Goal: Information Seeking & Learning: Learn about a topic

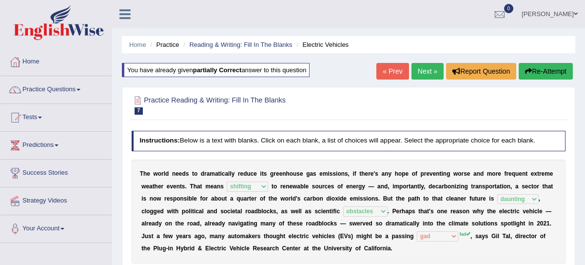
select select "shifting"
select select "daunting"
select select "obstacles"
select select "gad"
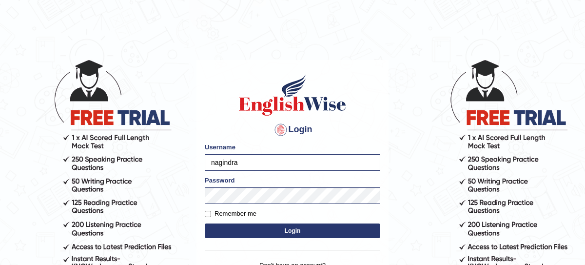
click at [271, 228] on button "Login" at bounding box center [293, 230] width 176 height 15
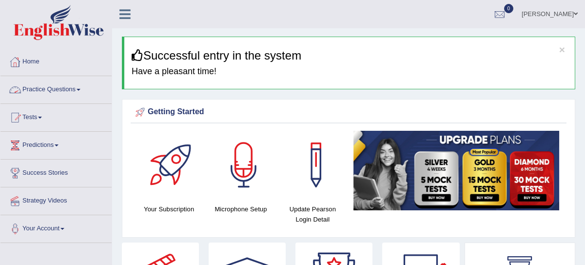
click at [62, 92] on link "Practice Questions" at bounding box center [55, 88] width 111 height 24
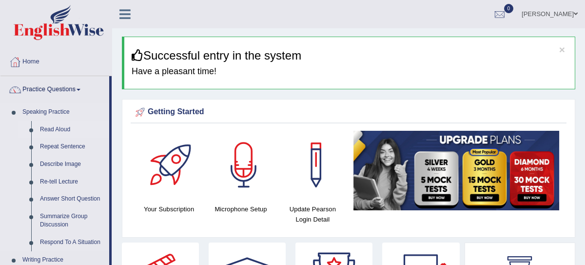
click at [63, 130] on link "Read Aloud" at bounding box center [73, 130] width 74 height 18
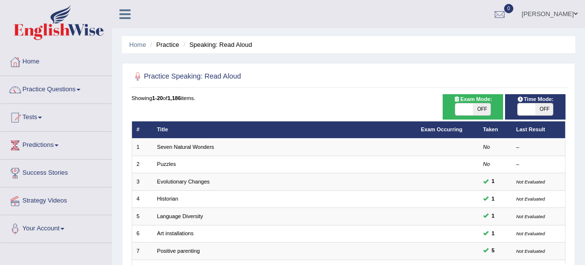
click at [486, 112] on span "OFF" at bounding box center [482, 109] width 18 height 12
checkbox input "true"
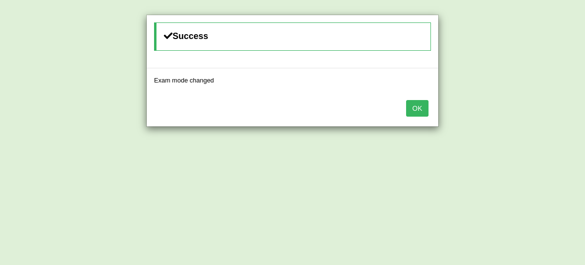
click at [420, 109] on button "OK" at bounding box center [417, 108] width 22 height 17
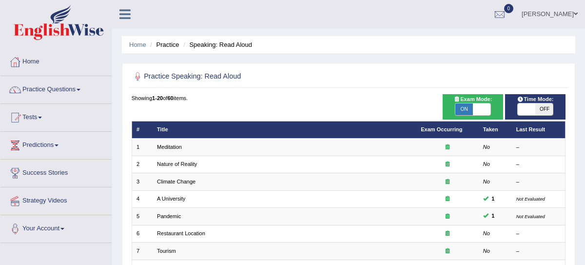
drag, startPoint x: 0, startPoint y: 0, endPoint x: 545, endPoint y: 110, distance: 556.3
click at [546, 110] on span "OFF" at bounding box center [545, 109] width 18 height 12
checkbox input "true"
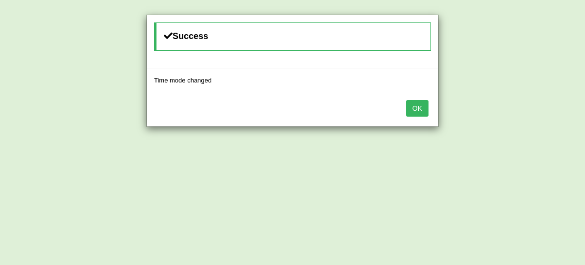
click at [411, 106] on button "OK" at bounding box center [417, 108] width 22 height 17
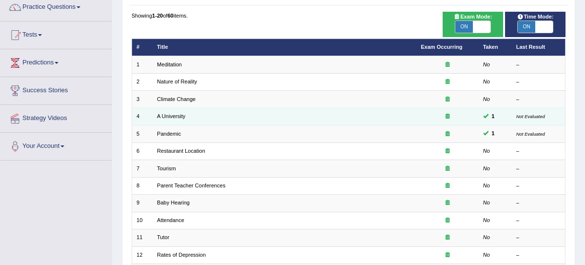
scroll to position [97, 0]
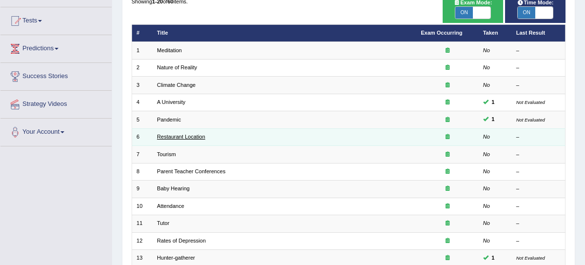
click at [164, 136] on link "Restaurant Location" at bounding box center [181, 137] width 48 height 6
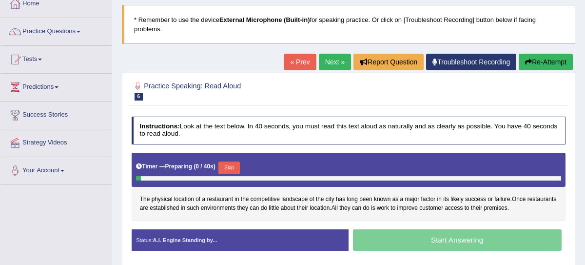
scroll to position [133, 0]
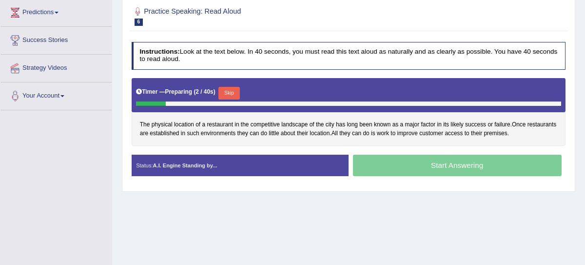
click at [234, 91] on button "Skip" at bounding box center [229, 93] width 21 height 13
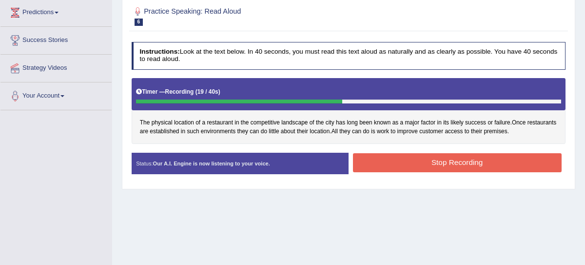
click at [454, 163] on button "Stop Recording" at bounding box center [457, 162] width 209 height 19
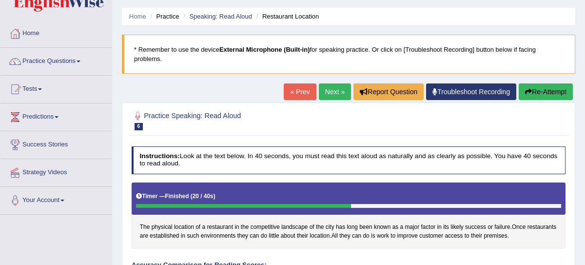
scroll to position [27, 0]
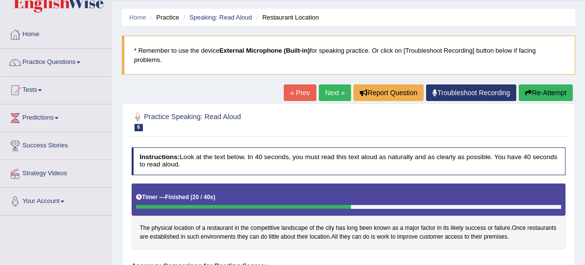
click at [322, 90] on link "Next »" at bounding box center [335, 92] width 32 height 17
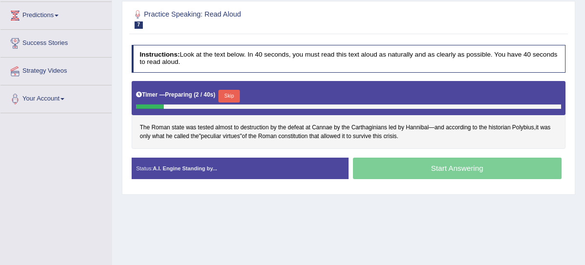
click at [232, 98] on button "Skip" at bounding box center [229, 96] width 21 height 13
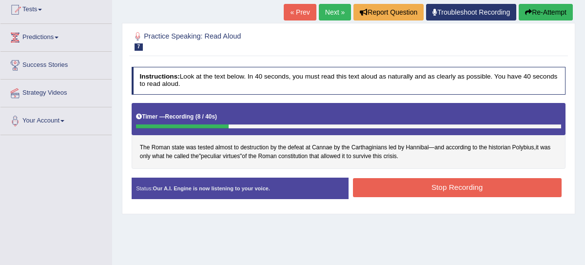
scroll to position [77, 0]
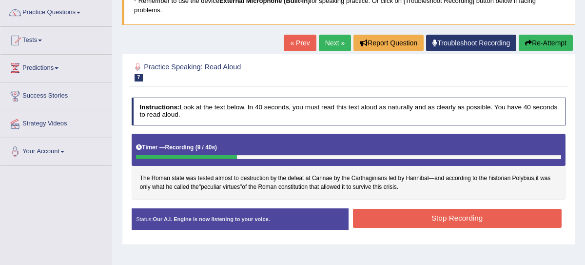
click at [555, 46] on button "Re-Attempt" at bounding box center [546, 43] width 54 height 17
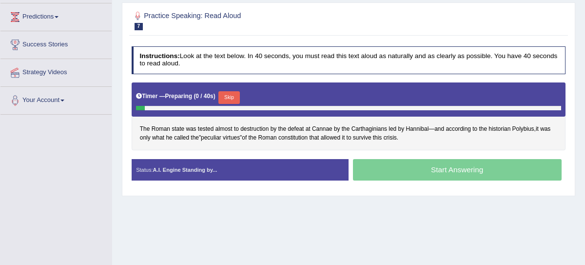
scroll to position [138, 0]
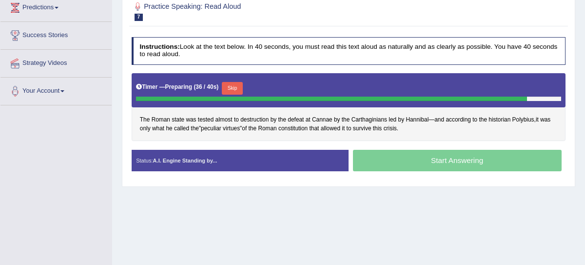
click at [234, 87] on button "Skip" at bounding box center [232, 88] width 21 height 13
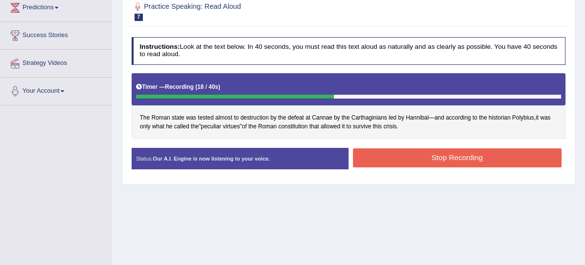
click at [429, 157] on button "Stop Recording" at bounding box center [457, 157] width 209 height 19
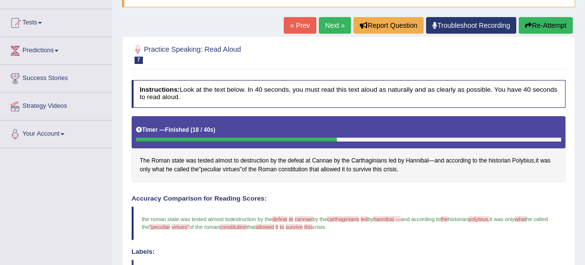
scroll to position [0, 0]
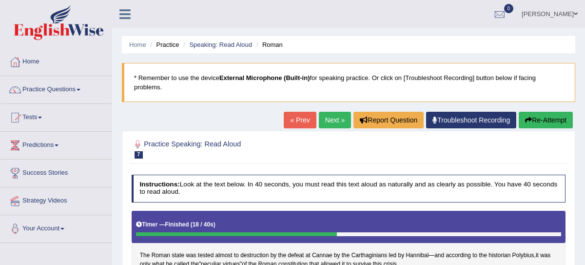
click at [328, 122] on link "Next »" at bounding box center [335, 120] width 32 height 17
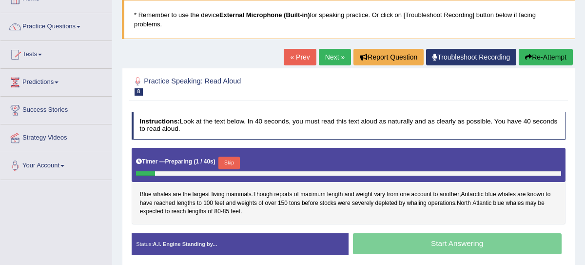
scroll to position [93, 0]
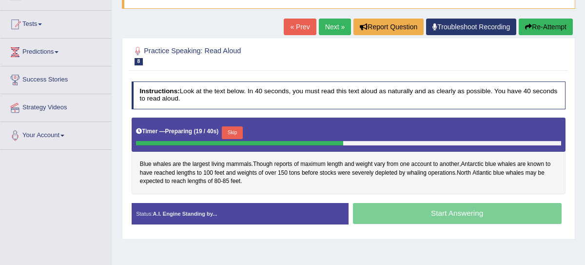
click at [236, 131] on button "Skip" at bounding box center [232, 132] width 21 height 13
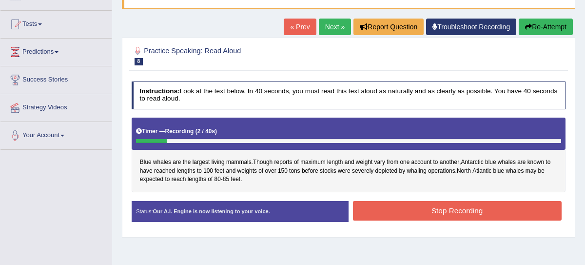
click at [546, 24] on button "Re-Attempt" at bounding box center [546, 27] width 54 height 17
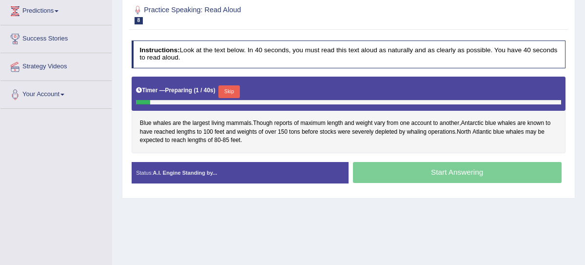
click at [229, 89] on button "Skip" at bounding box center [229, 91] width 21 height 13
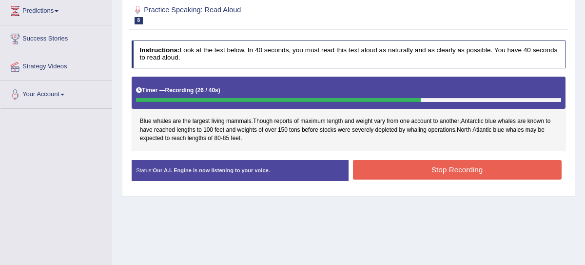
click at [425, 174] on button "Stop Recording" at bounding box center [457, 169] width 209 height 19
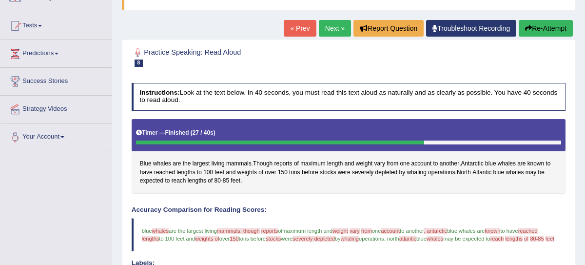
scroll to position [87, 0]
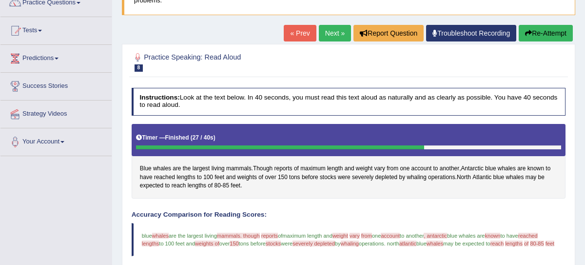
click at [557, 39] on button "Re-Attempt" at bounding box center [546, 33] width 54 height 17
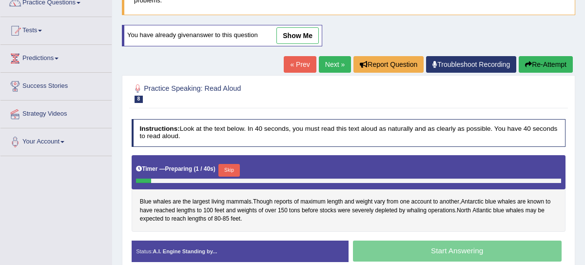
click at [234, 171] on button "Skip" at bounding box center [229, 170] width 21 height 13
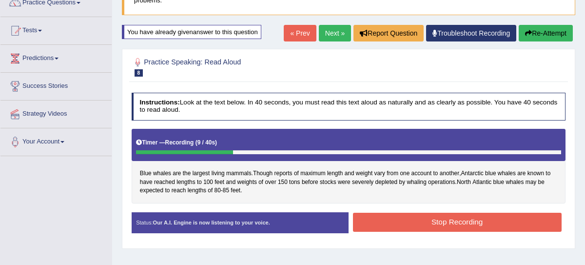
click at [538, 34] on button "Re-Attempt" at bounding box center [546, 33] width 54 height 17
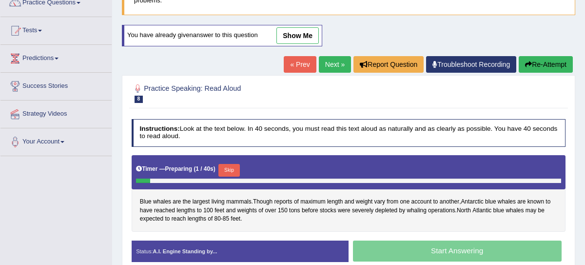
click at [231, 167] on button "Skip" at bounding box center [229, 170] width 21 height 13
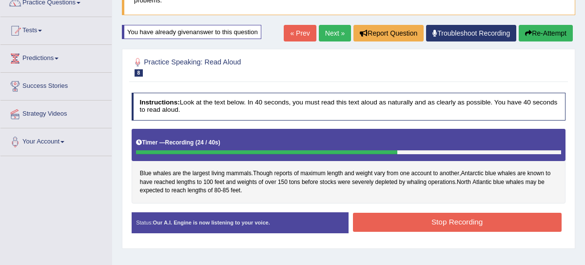
click at [439, 221] on button "Stop Recording" at bounding box center [457, 222] width 209 height 19
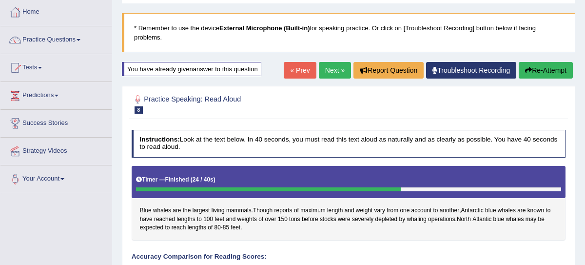
scroll to position [49, 0]
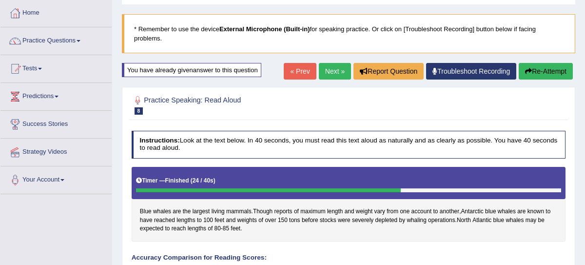
click at [328, 71] on link "Next »" at bounding box center [335, 71] width 32 height 17
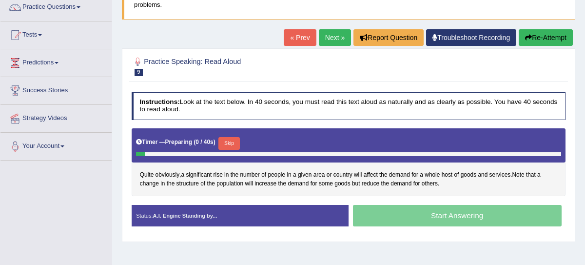
scroll to position [95, 0]
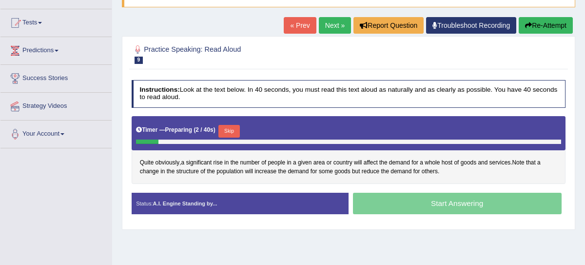
click at [236, 128] on button "Skip" at bounding box center [229, 131] width 21 height 13
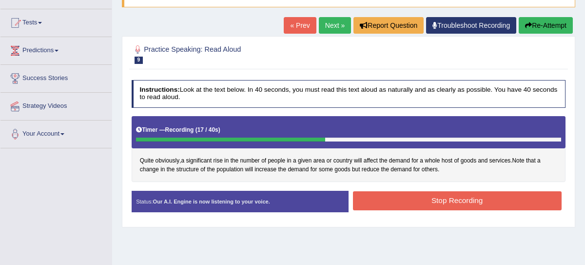
click at [451, 206] on button "Stop Recording" at bounding box center [457, 200] width 209 height 19
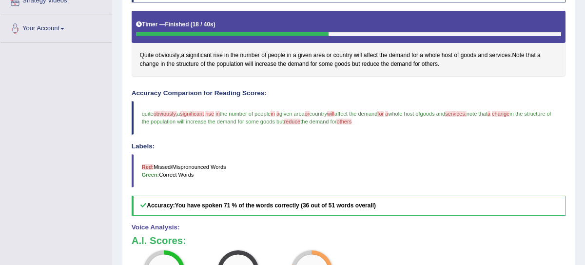
scroll to position [0, 0]
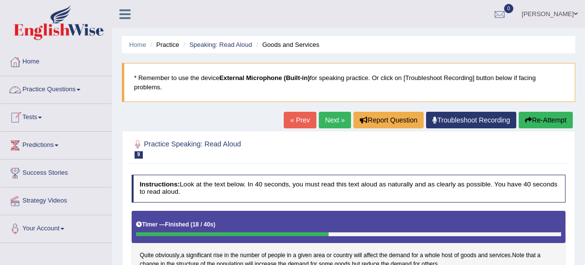
click at [169, 46] on li "Practice" at bounding box center [163, 44] width 31 height 9
click at [54, 90] on link "Practice Questions" at bounding box center [55, 88] width 111 height 24
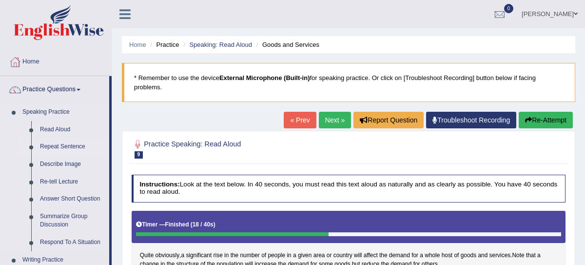
click at [60, 144] on link "Repeat Sentence" at bounding box center [73, 147] width 74 height 18
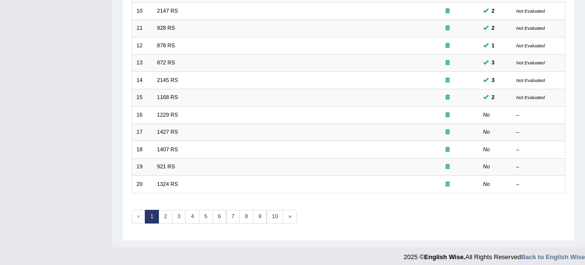
scroll to position [292, 0]
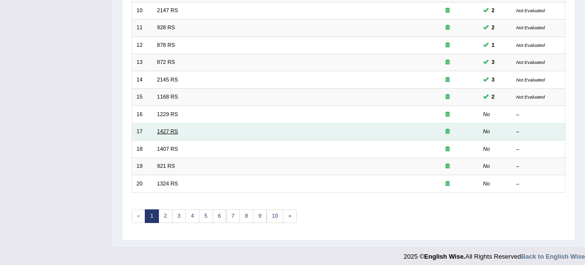
click at [174, 129] on link "1427 RS" at bounding box center [167, 131] width 21 height 6
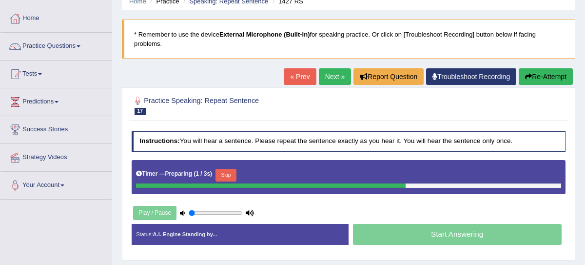
click at [223, 172] on button "Skip" at bounding box center [226, 175] width 21 height 13
click at [268, 173] on button "Skip" at bounding box center [262, 175] width 21 height 13
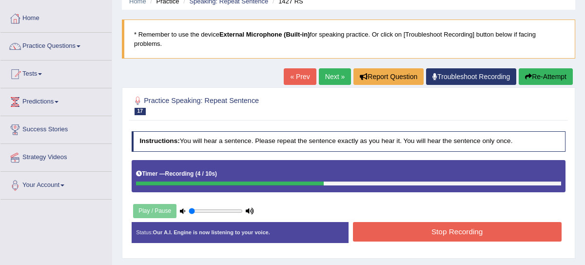
click at [441, 234] on button "Stop Recording" at bounding box center [457, 231] width 209 height 19
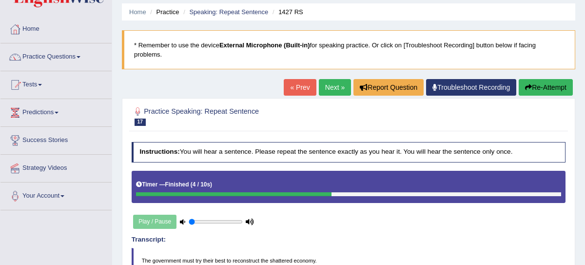
scroll to position [22, 0]
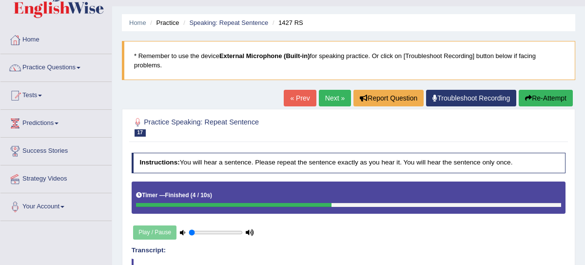
click at [327, 98] on link "Next »" at bounding box center [335, 98] width 32 height 17
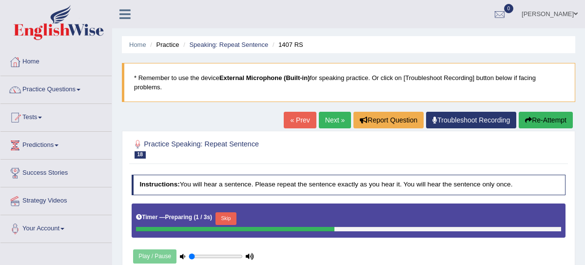
click at [232, 207] on div "Timer — Preparing ( 1 / 3s ) Skip" at bounding box center [349, 220] width 435 height 34
click at [232, 219] on button "Skip" at bounding box center [226, 218] width 21 height 13
click at [266, 217] on button "Skip" at bounding box center [262, 218] width 21 height 13
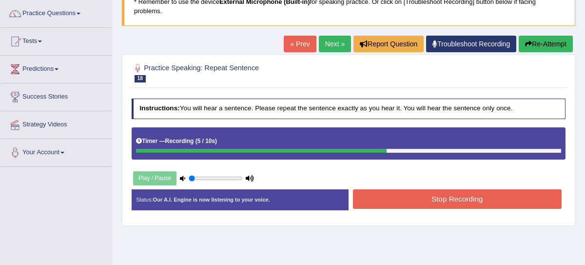
scroll to position [79, 0]
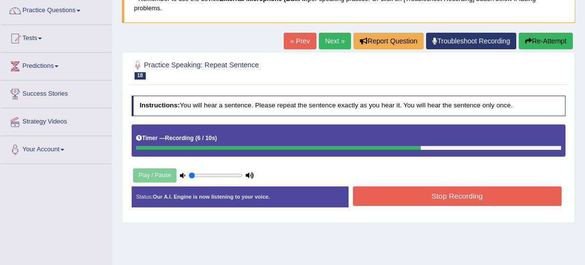
click at [447, 186] on div "Stop Recording" at bounding box center [457, 196] width 217 height 21
click at [447, 191] on button "Stop Recording" at bounding box center [457, 195] width 209 height 19
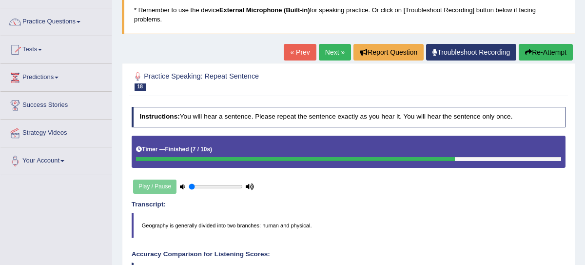
scroll to position [67, 0]
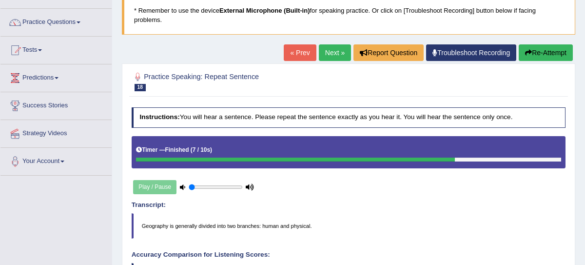
click at [532, 48] on button "Re-Attempt" at bounding box center [546, 52] width 54 height 17
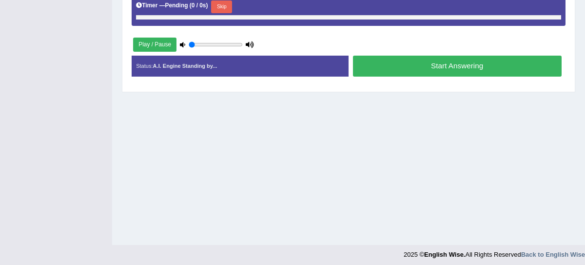
scroll to position [243, 0]
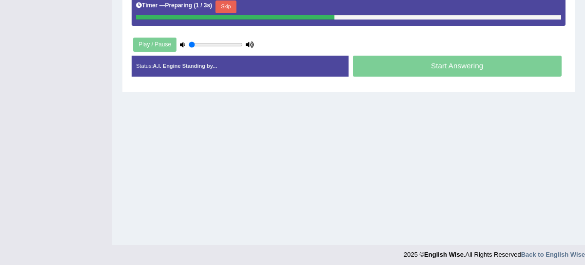
click at [228, 11] on button "Skip" at bounding box center [226, 6] width 21 height 13
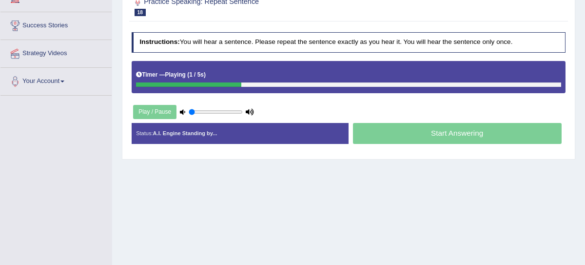
scroll to position [78, 0]
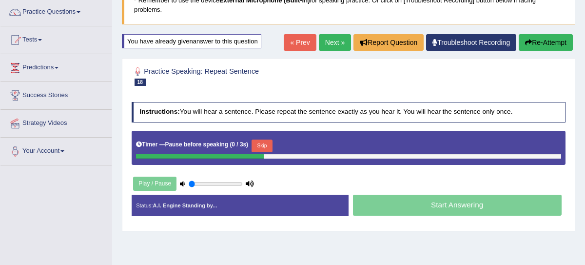
click at [252, 144] on div "Timer — Pause before speaking ( 0 / 3s ) Skip" at bounding box center [348, 146] width 425 height 17
click at [263, 145] on button "Skip" at bounding box center [262, 146] width 21 height 13
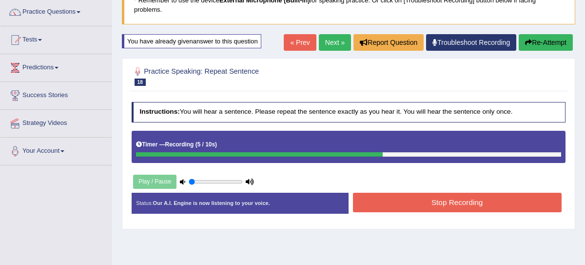
click at [421, 197] on button "Stop Recording" at bounding box center [457, 202] width 209 height 19
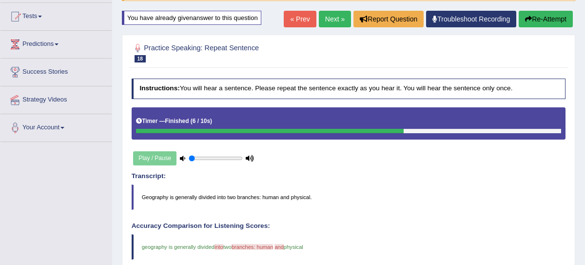
scroll to position [37, 0]
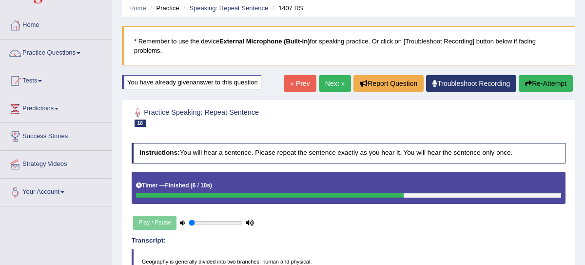
click at [552, 88] on button "Re-Attempt" at bounding box center [546, 83] width 54 height 17
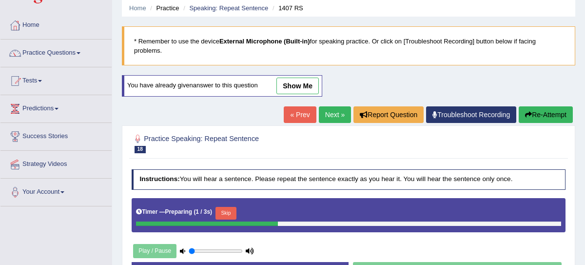
click at [231, 212] on button "Skip" at bounding box center [226, 213] width 21 height 13
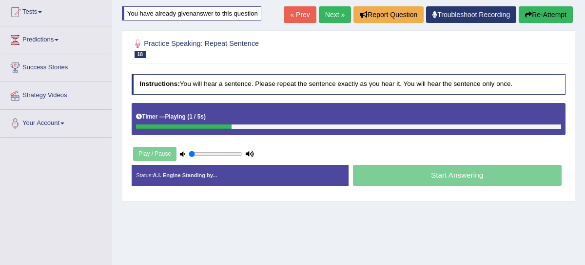
scroll to position [104, 0]
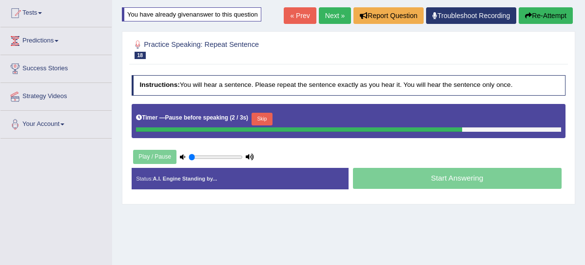
click at [267, 117] on button "Skip" at bounding box center [262, 119] width 21 height 13
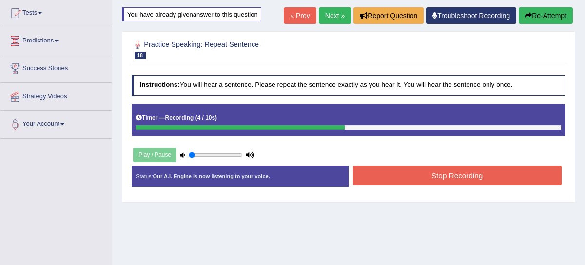
click at [395, 175] on button "Stop Recording" at bounding box center [457, 175] width 209 height 19
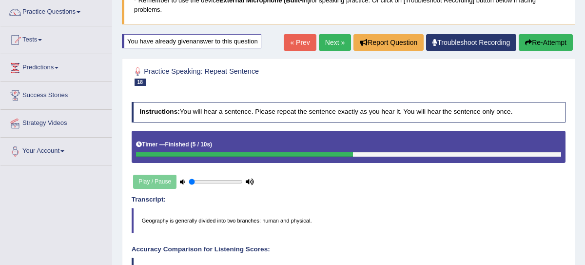
scroll to position [0, 0]
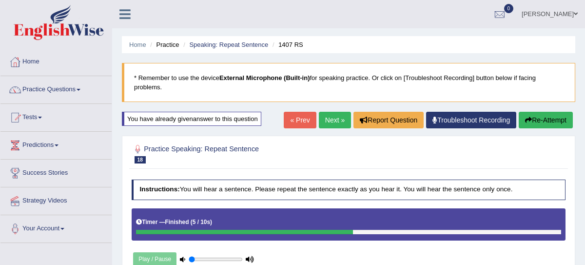
click at [319, 120] on link "Next »" at bounding box center [335, 120] width 32 height 17
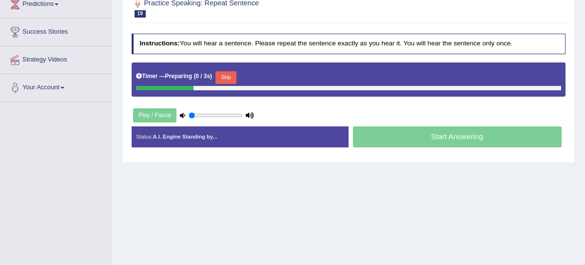
scroll to position [168, 0]
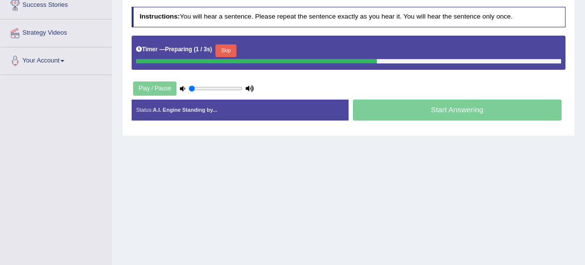
click at [231, 51] on button "Skip" at bounding box center [226, 50] width 21 height 13
click at [257, 50] on button "Skip" at bounding box center [262, 50] width 21 height 13
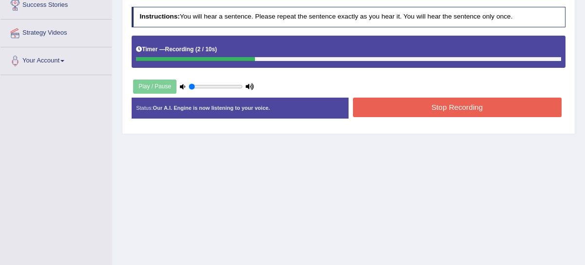
click at [464, 106] on button "Stop Recording" at bounding box center [457, 107] width 209 height 19
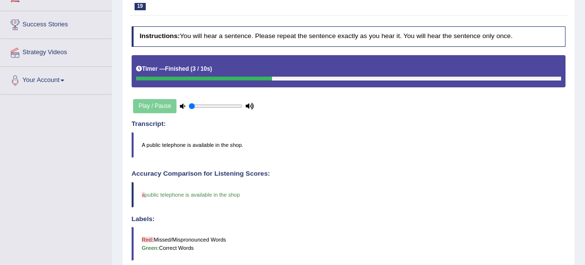
scroll to position [0, 0]
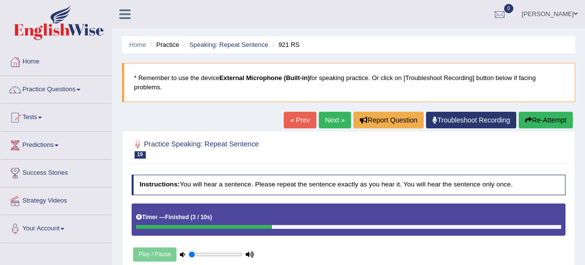
click at [337, 120] on link "Next »" at bounding box center [335, 120] width 32 height 17
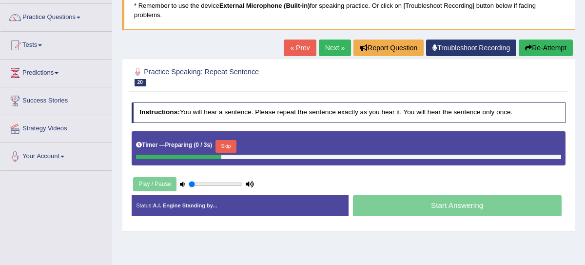
scroll to position [72, 0]
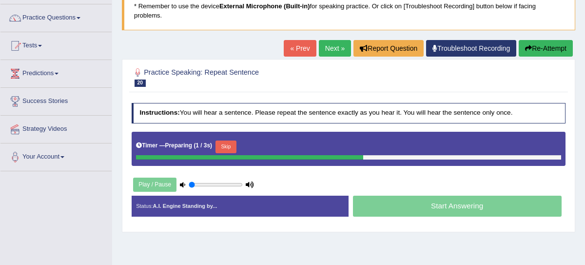
click at [237, 143] on button "Skip" at bounding box center [226, 146] width 21 height 13
click at [263, 143] on button "Skip" at bounding box center [262, 146] width 21 height 13
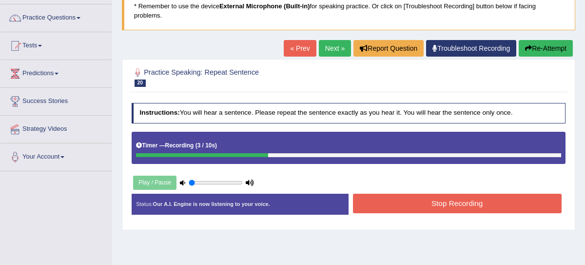
click at [445, 195] on button "Stop Recording" at bounding box center [457, 203] width 209 height 19
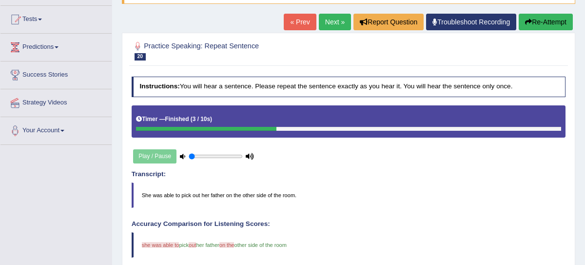
scroll to position [78, 0]
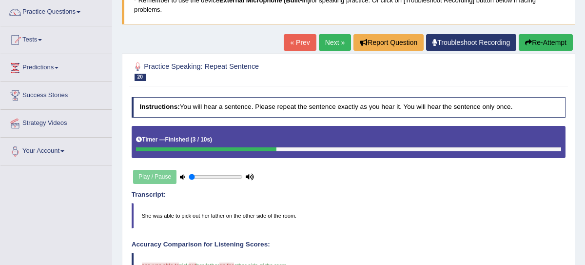
click at [325, 42] on link "Next »" at bounding box center [335, 42] width 32 height 17
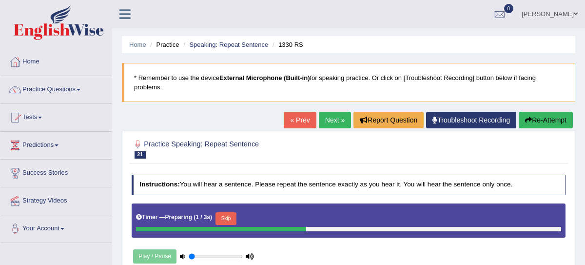
click at [232, 217] on button "Skip" at bounding box center [226, 218] width 21 height 13
click at [260, 218] on button "Skip" at bounding box center [262, 218] width 21 height 13
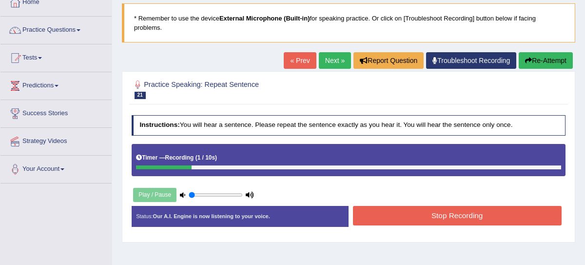
scroll to position [60, 0]
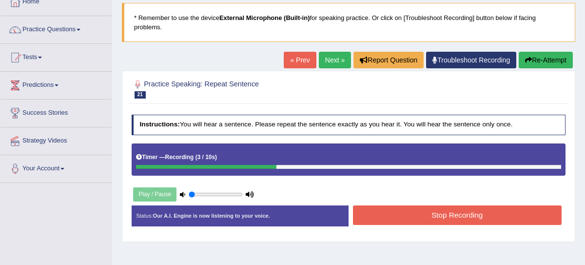
click at [446, 217] on button "Stop Recording" at bounding box center [457, 214] width 209 height 19
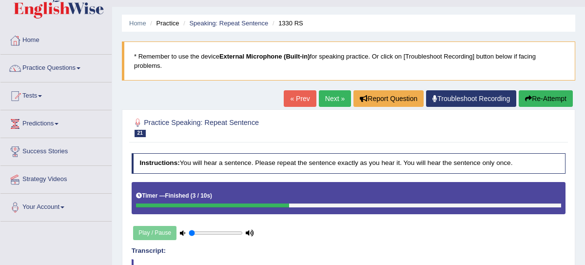
scroll to position [0, 0]
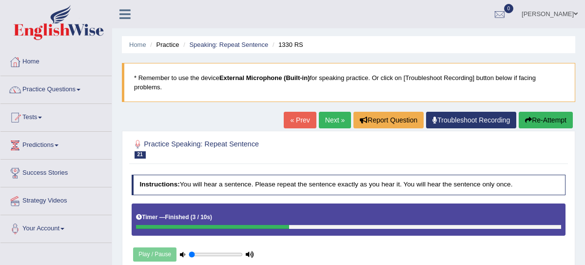
click at [537, 124] on button "Re-Attempt" at bounding box center [546, 120] width 54 height 17
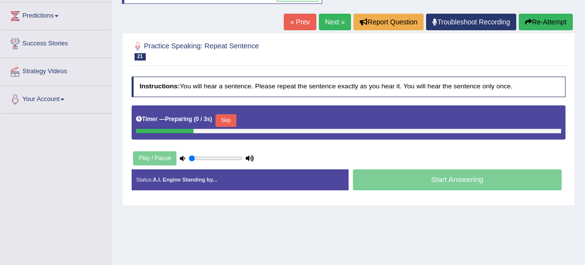
scroll to position [183, 0]
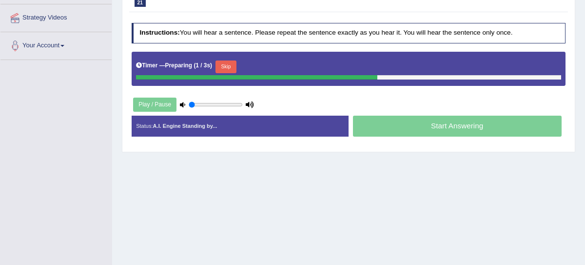
click at [234, 60] on button "Skip" at bounding box center [226, 66] width 21 height 13
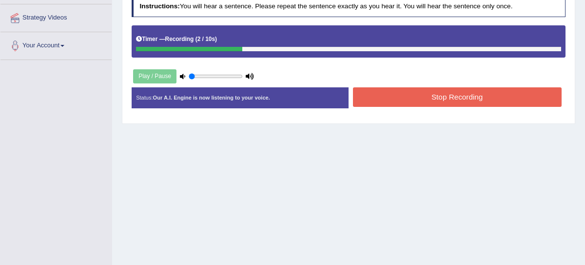
click at [422, 96] on button "Stop Recording" at bounding box center [457, 96] width 209 height 19
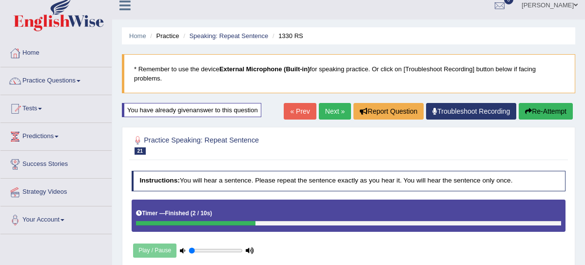
scroll to position [0, 0]
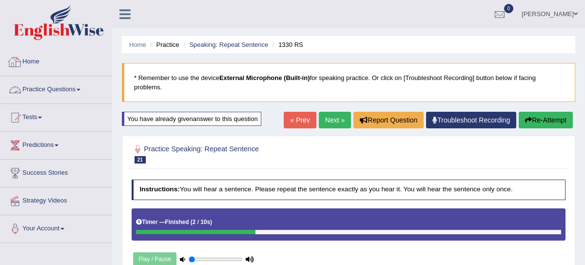
click at [44, 96] on link "Practice Questions" at bounding box center [55, 88] width 111 height 24
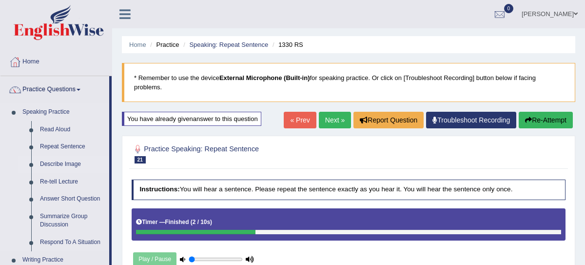
click at [58, 165] on link "Describe Image" at bounding box center [73, 165] width 74 height 18
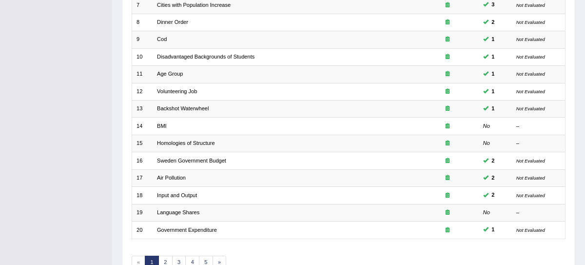
scroll to position [292, 0]
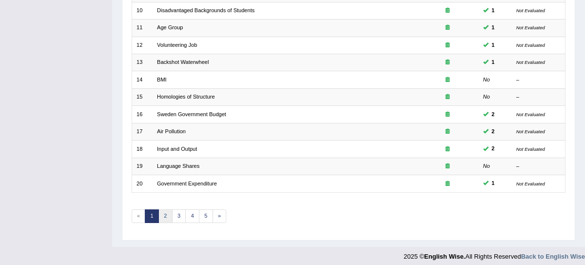
click at [164, 209] on link "2" at bounding box center [166, 216] width 14 height 14
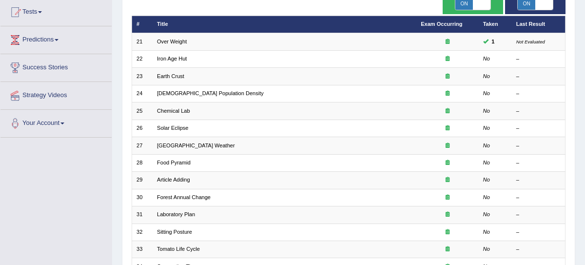
scroll to position [93, 0]
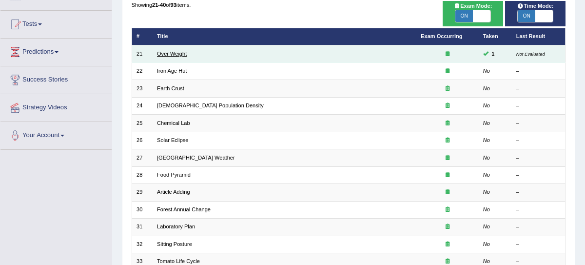
click at [174, 55] on link "Over Weight" at bounding box center [172, 54] width 30 height 6
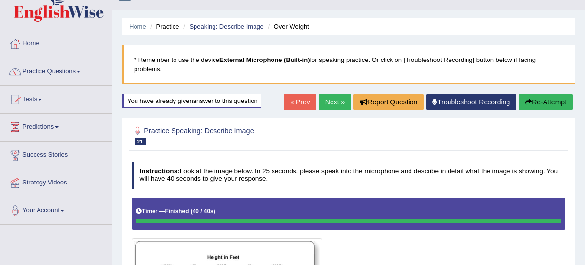
scroll to position [12, 0]
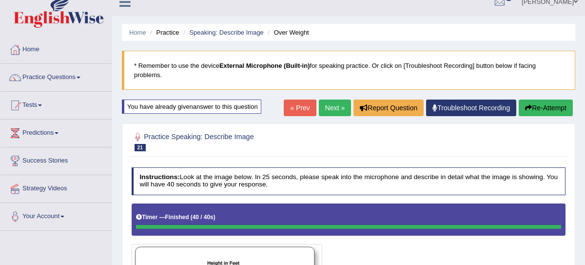
click at [336, 113] on link "Next »" at bounding box center [335, 108] width 32 height 17
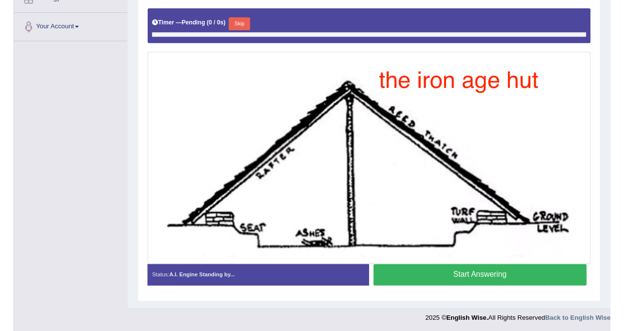
scroll to position [218, 0]
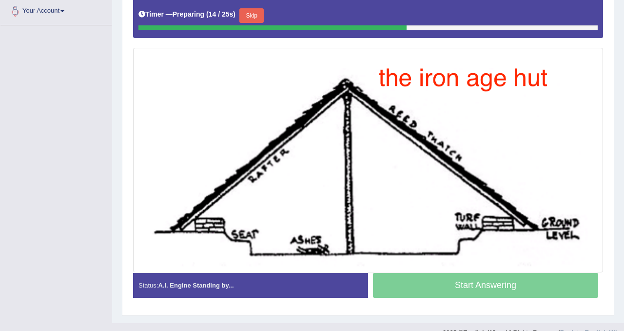
click at [258, 13] on button "Skip" at bounding box center [252, 15] width 24 height 15
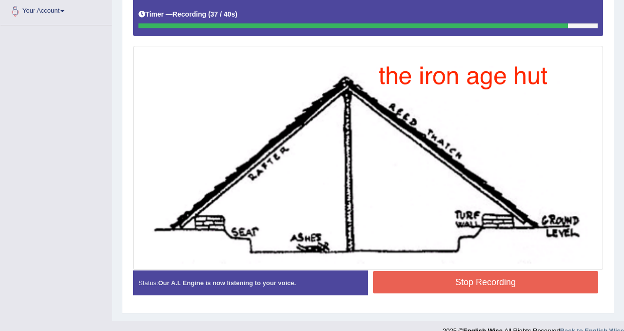
click at [505, 264] on button "Stop Recording" at bounding box center [485, 282] width 225 height 22
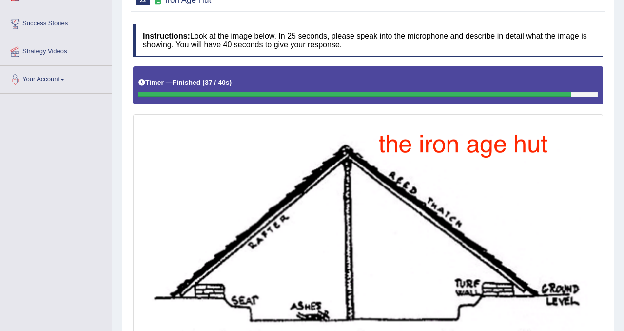
scroll to position [0, 0]
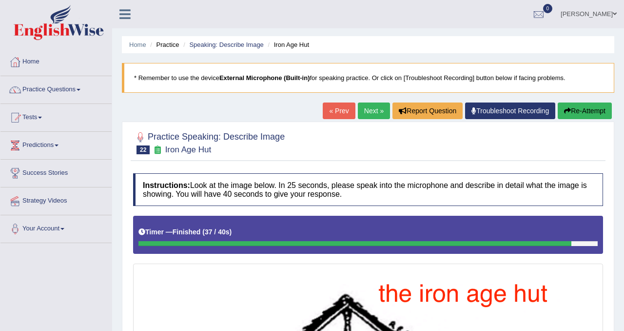
click at [370, 114] on link "Next »" at bounding box center [374, 110] width 32 height 17
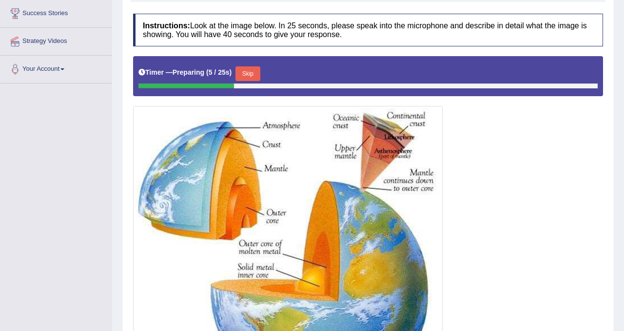
scroll to position [188, 0]
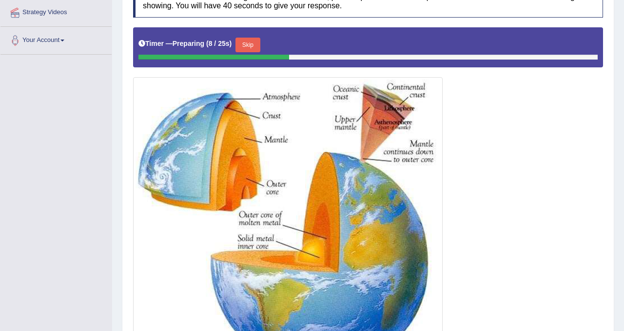
click at [257, 47] on button "Skip" at bounding box center [248, 45] width 24 height 15
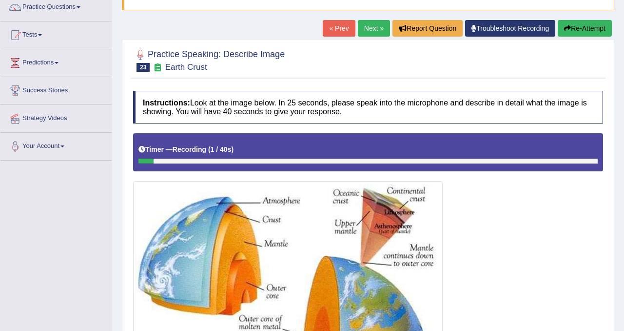
scroll to position [74, 0]
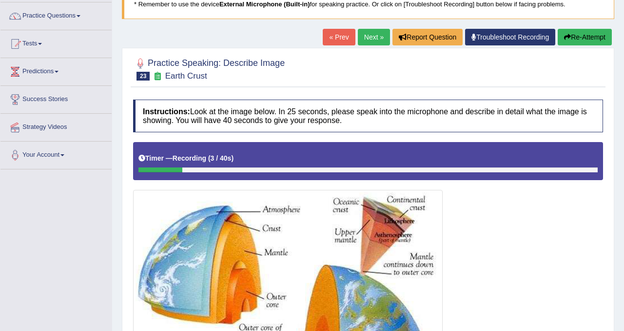
click at [582, 35] on button "Re-Attempt" at bounding box center [585, 37] width 54 height 17
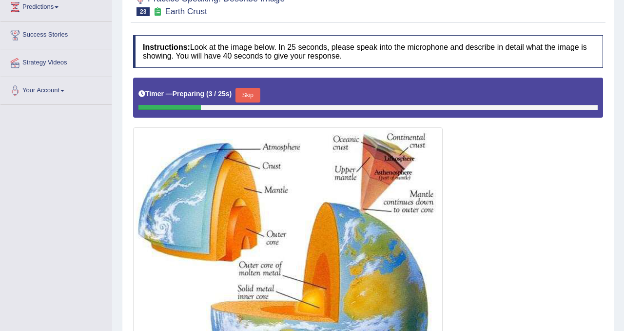
scroll to position [158, 0]
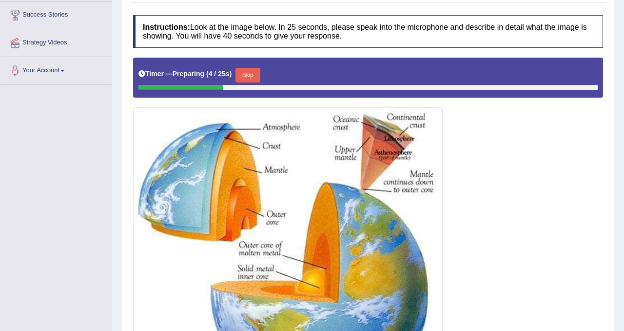
click at [255, 71] on button "Skip" at bounding box center [248, 75] width 24 height 15
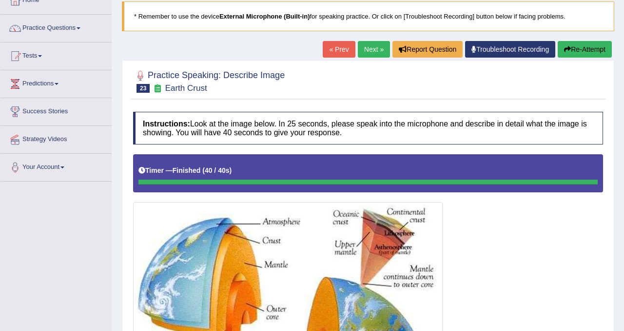
scroll to position [60, 0]
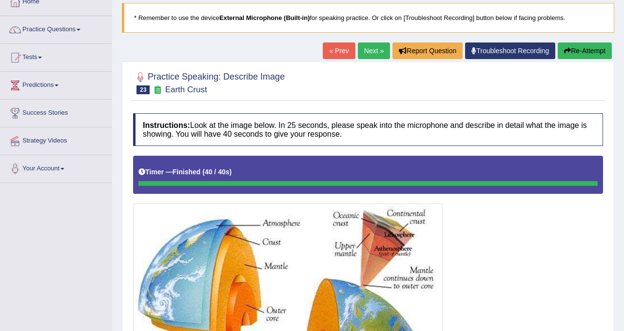
click at [367, 51] on link "Next »" at bounding box center [374, 50] width 32 height 17
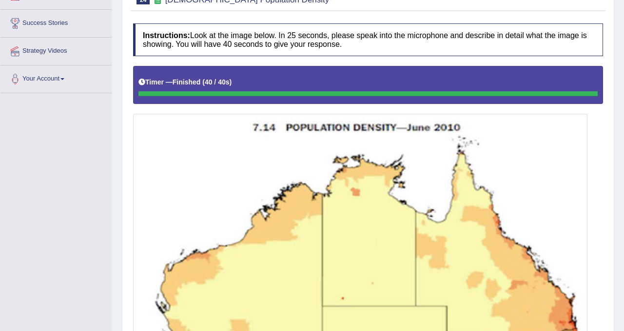
scroll to position [91, 0]
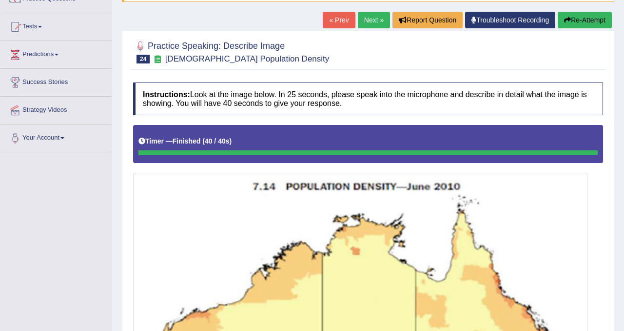
click at [581, 18] on button "Re-Attempt" at bounding box center [585, 20] width 54 height 17
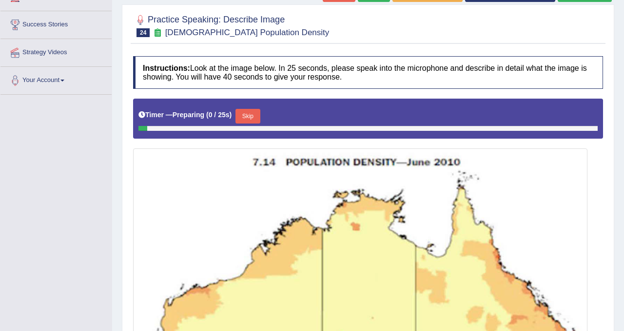
scroll to position [233, 0]
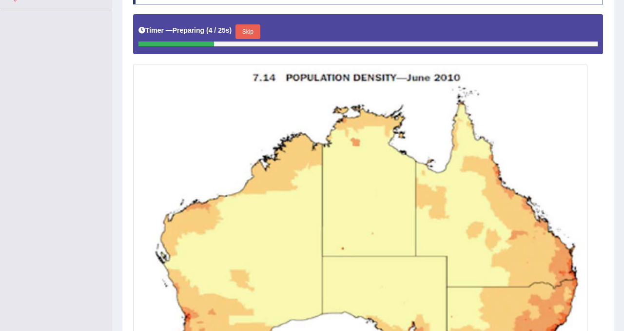
click at [258, 33] on button "Skip" at bounding box center [248, 31] width 24 height 15
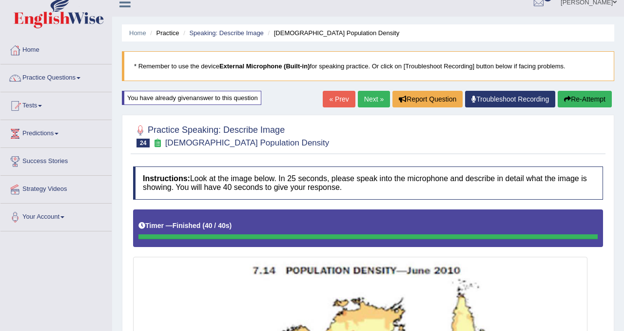
scroll to position [0, 0]
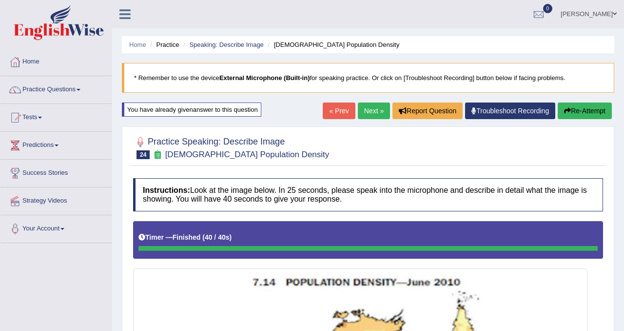
click at [362, 112] on link "Next »" at bounding box center [374, 110] width 32 height 17
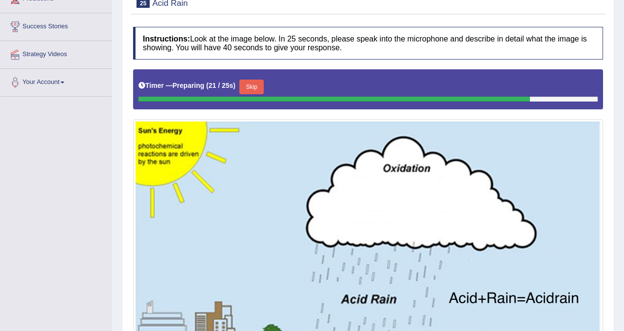
scroll to position [145, 0]
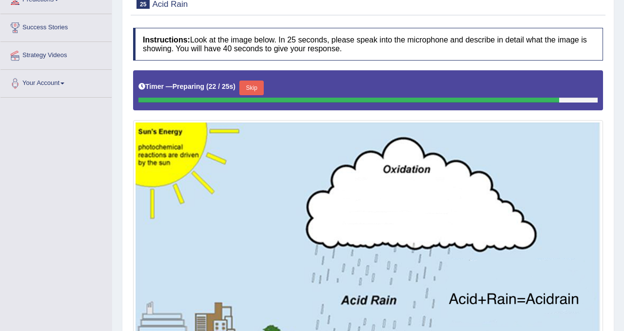
click at [261, 87] on button "Skip" at bounding box center [252, 87] width 24 height 15
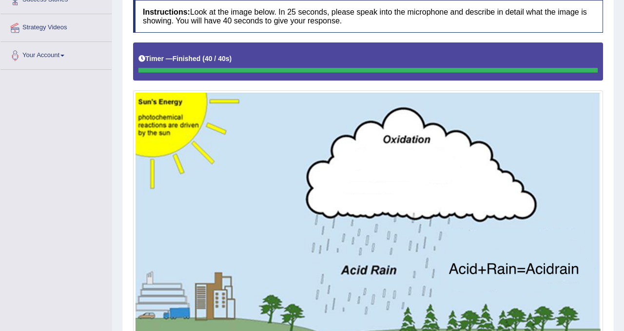
scroll to position [0, 0]
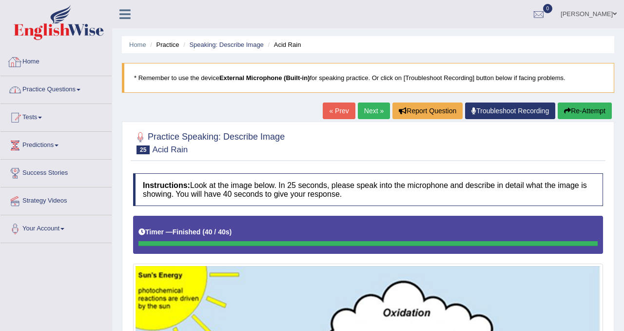
click at [50, 87] on link "Practice Questions" at bounding box center [55, 88] width 111 height 24
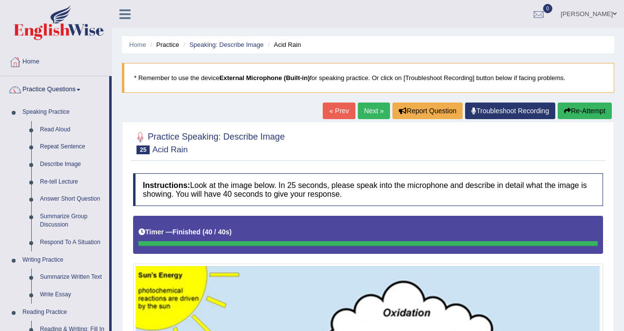
click at [372, 112] on link "Next »" at bounding box center [374, 110] width 32 height 17
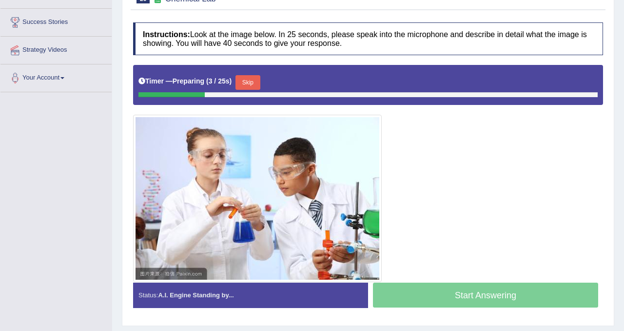
scroll to position [152, 0]
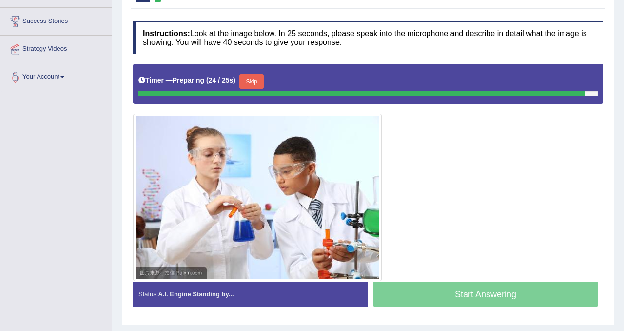
click at [260, 77] on button "Skip" at bounding box center [252, 81] width 24 height 15
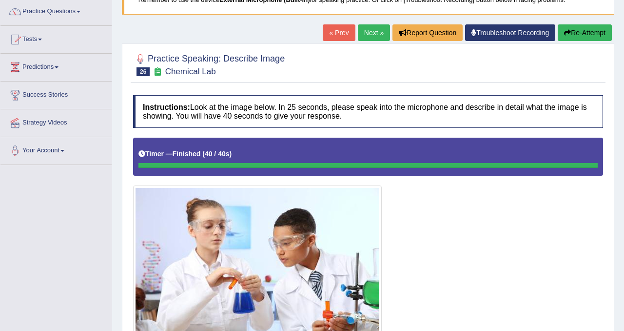
scroll to position [0, 0]
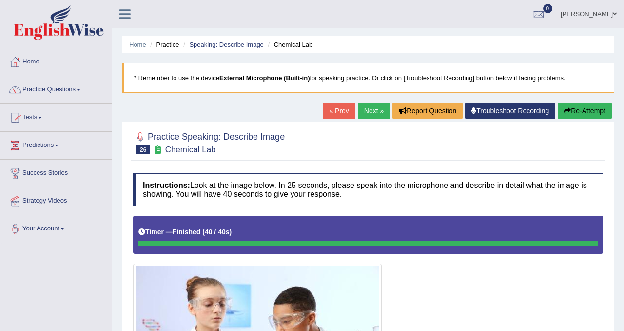
click at [372, 106] on link "Next »" at bounding box center [374, 110] width 32 height 17
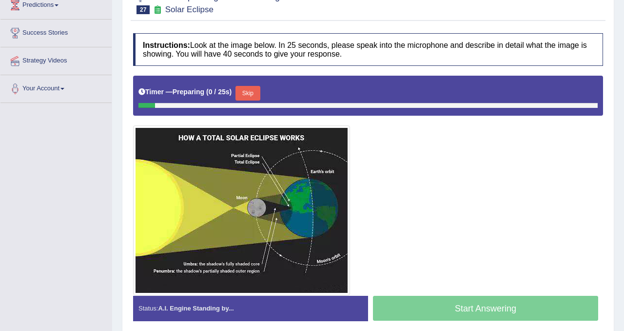
scroll to position [181, 0]
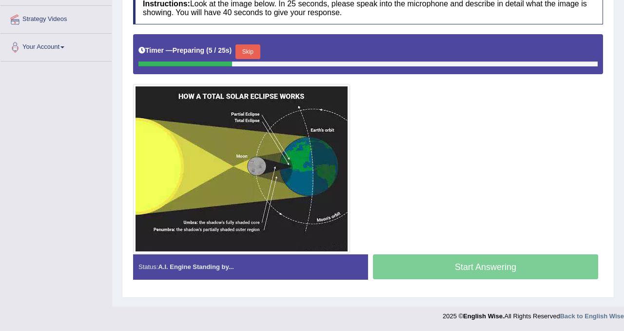
click at [259, 52] on button "Skip" at bounding box center [248, 51] width 24 height 15
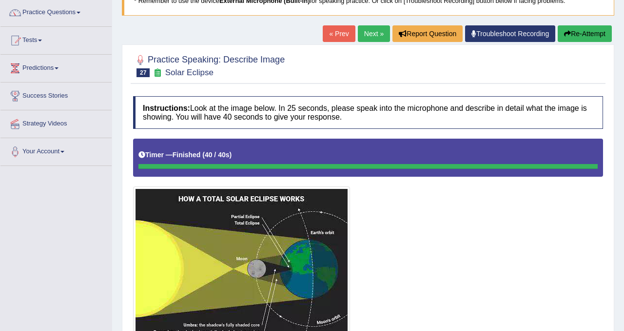
scroll to position [42, 0]
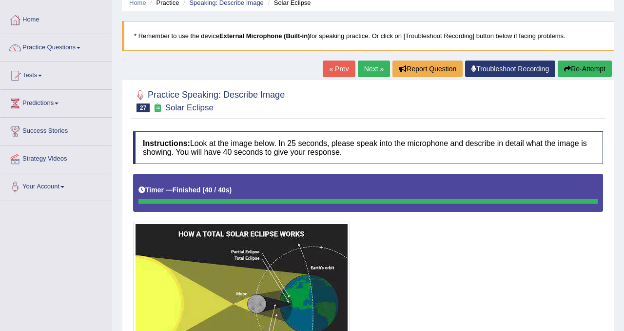
click at [576, 68] on button "Re-Attempt" at bounding box center [585, 68] width 54 height 17
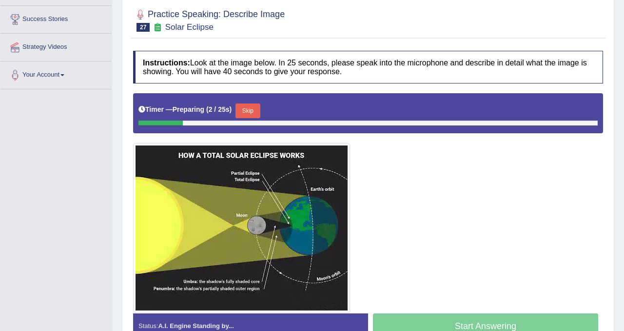
scroll to position [157, 0]
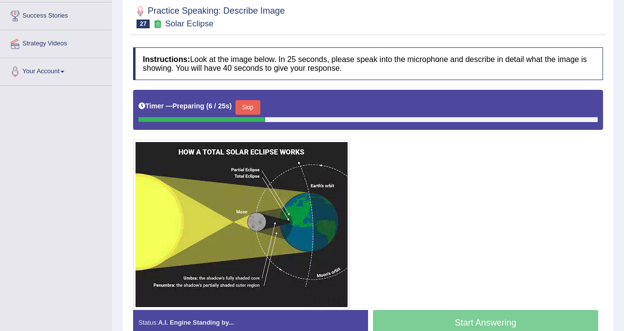
click at [252, 108] on button "Skip" at bounding box center [248, 107] width 24 height 15
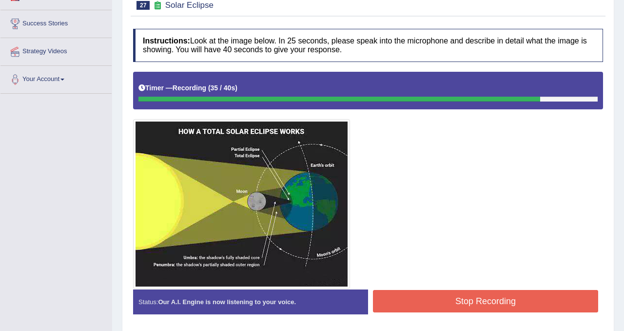
scroll to position [182, 0]
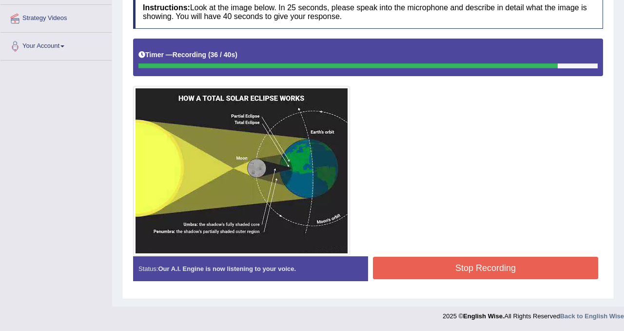
click at [439, 257] on button "Stop Recording" at bounding box center [485, 268] width 225 height 22
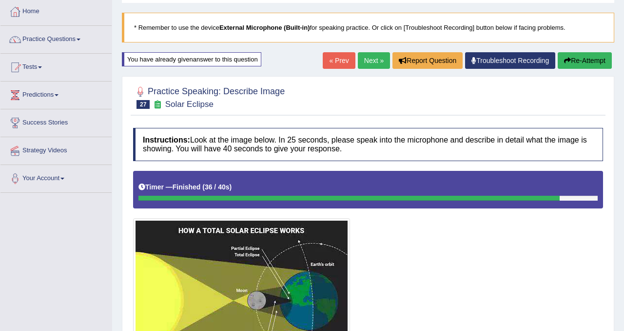
scroll to position [0, 0]
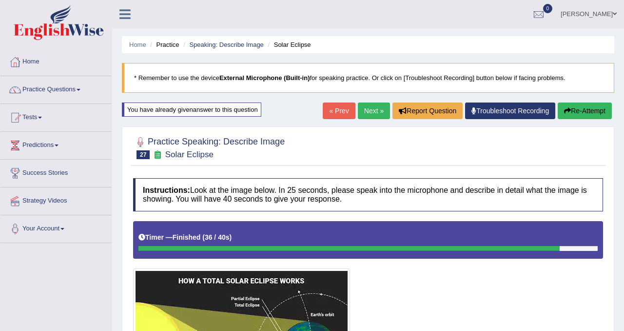
click at [372, 110] on link "Next »" at bounding box center [374, 110] width 32 height 17
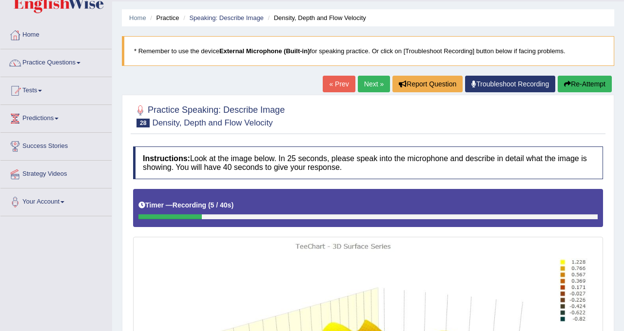
scroll to position [20, 0]
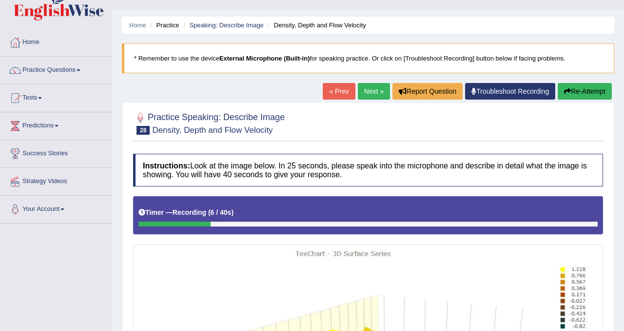
click at [585, 91] on button "Re-Attempt" at bounding box center [585, 91] width 54 height 17
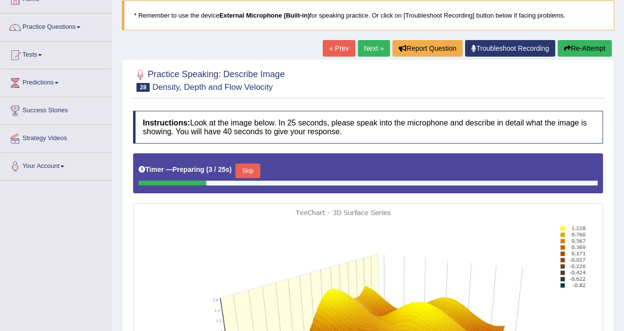
click at [257, 174] on button "Skip" at bounding box center [248, 170] width 24 height 15
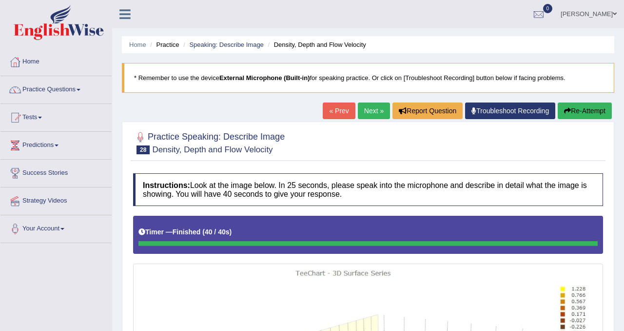
click at [365, 112] on link "Next »" at bounding box center [374, 110] width 32 height 17
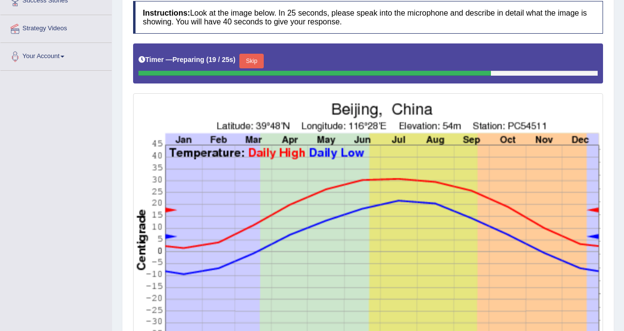
scroll to position [173, 0]
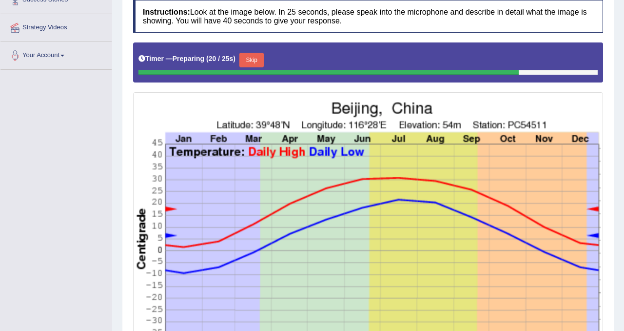
click at [254, 62] on button "Skip" at bounding box center [252, 60] width 24 height 15
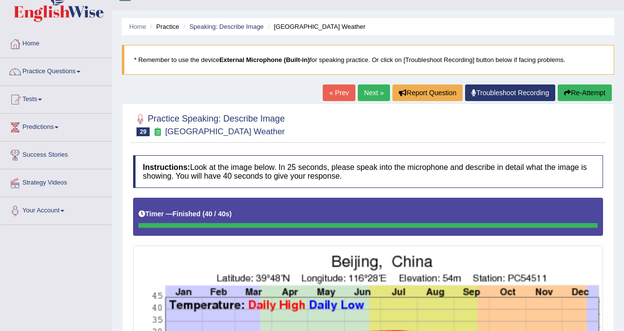
scroll to position [0, 0]
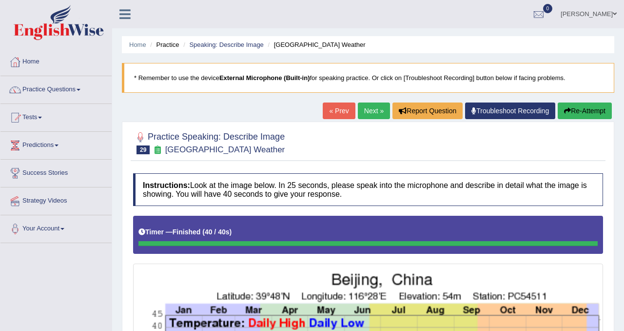
click at [581, 113] on button "Re-Attempt" at bounding box center [585, 110] width 54 height 17
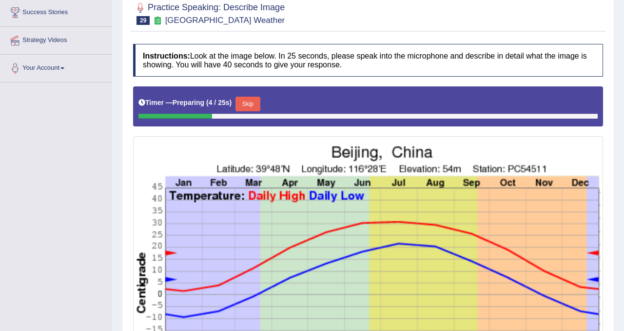
scroll to position [150, 0]
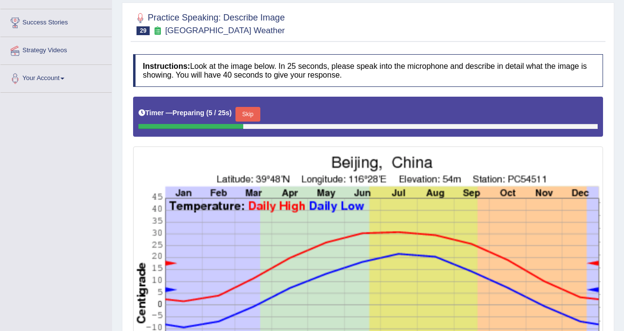
click at [253, 119] on button "Skip" at bounding box center [248, 114] width 24 height 15
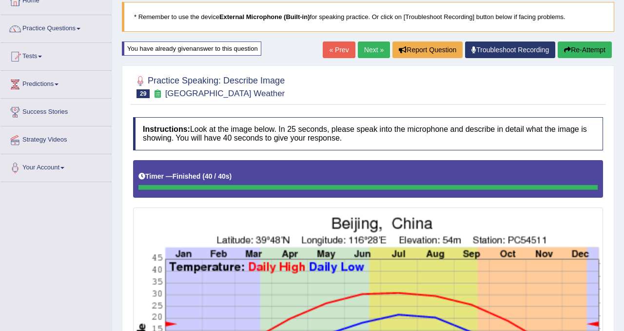
scroll to position [0, 0]
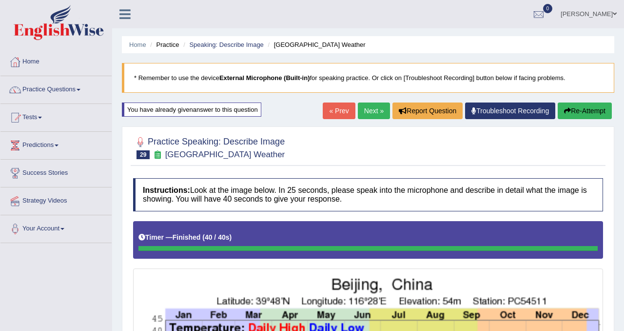
click at [373, 113] on link "Next »" at bounding box center [374, 110] width 32 height 17
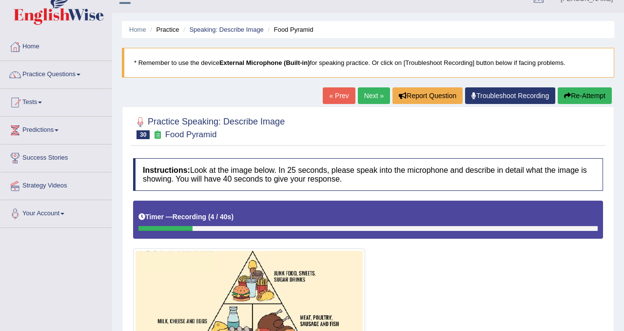
scroll to position [12, 0]
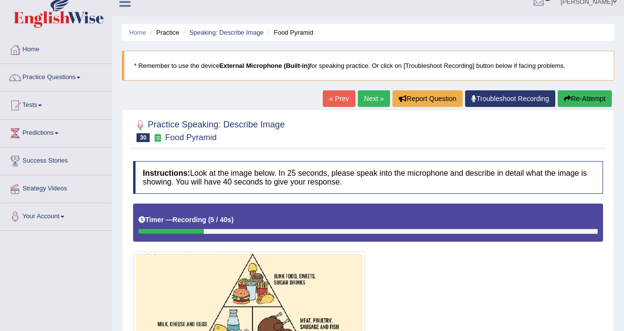
click at [586, 98] on button "Re-Attempt" at bounding box center [585, 98] width 54 height 17
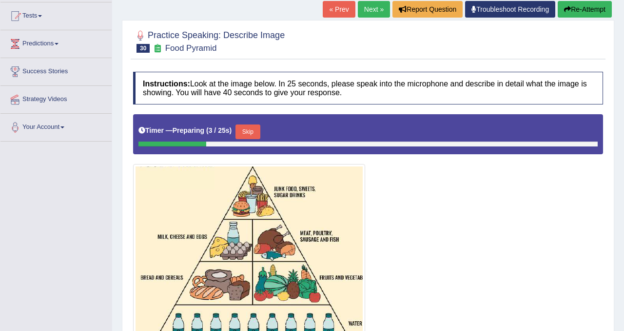
scroll to position [132, 0]
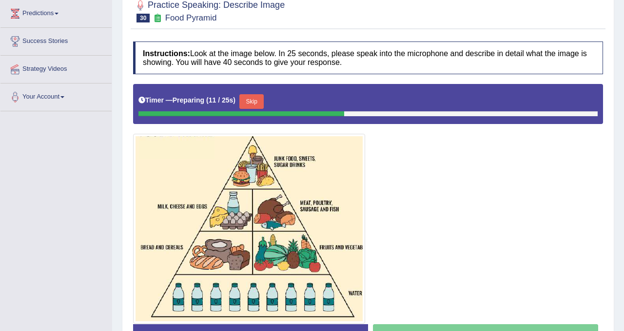
click at [260, 100] on button "Skip" at bounding box center [252, 101] width 24 height 15
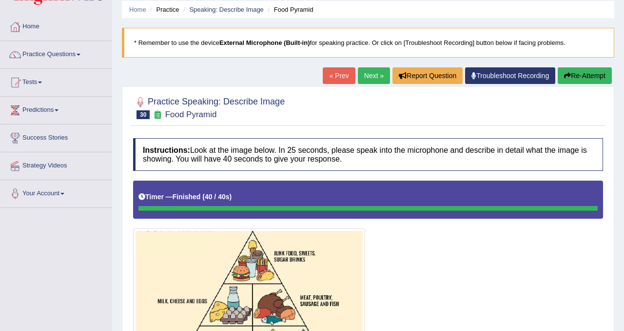
scroll to position [29, 0]
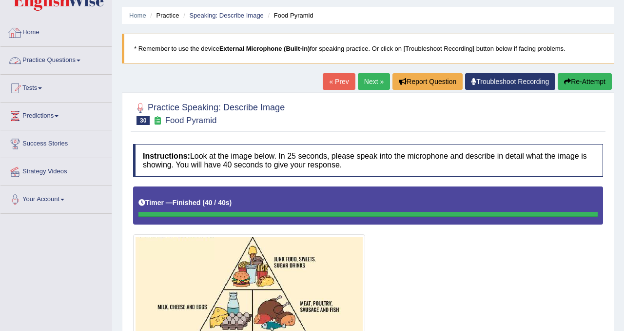
click at [32, 32] on link "Home" at bounding box center [55, 31] width 111 height 24
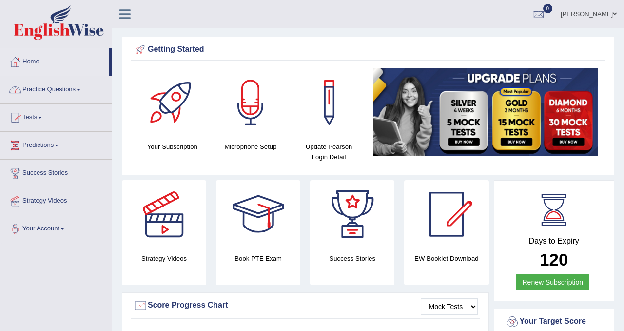
drag, startPoint x: 0, startPoint y: 0, endPoint x: 47, endPoint y: 85, distance: 96.9
click at [47, 84] on link "Practice Questions" at bounding box center [55, 88] width 111 height 24
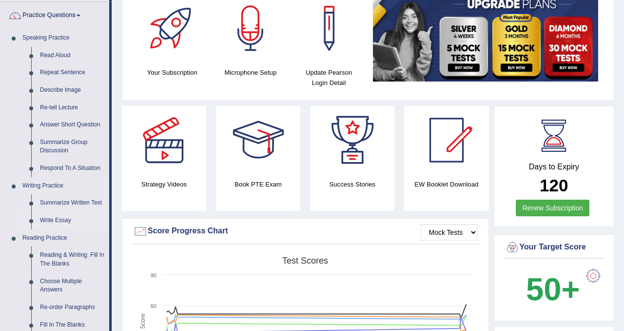
scroll to position [95, 0]
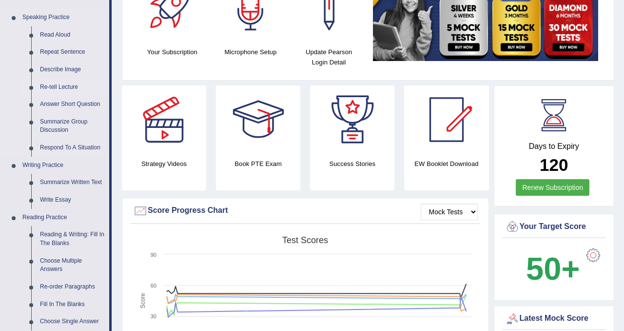
click at [65, 86] on link "Re-tell Lecture" at bounding box center [73, 88] width 74 height 18
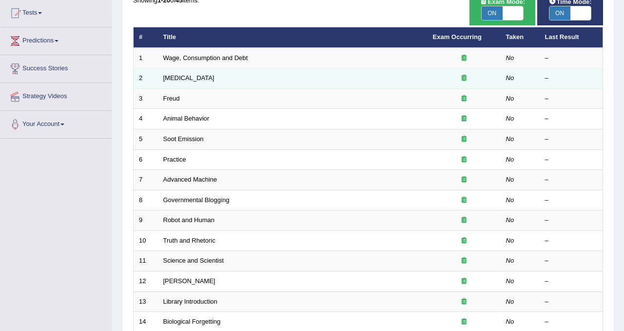
scroll to position [136, 0]
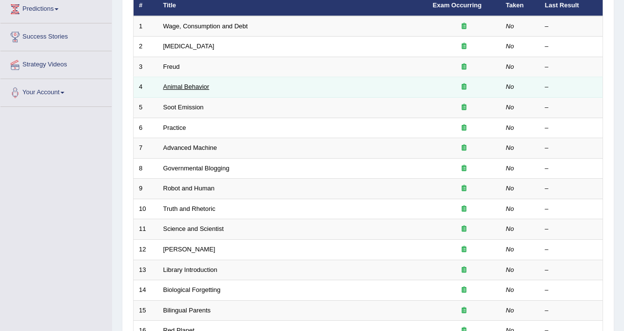
click at [199, 86] on link "Animal Behavior" at bounding box center [186, 86] width 46 height 7
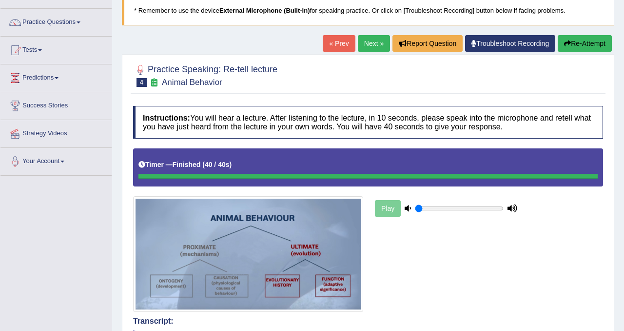
scroll to position [38, 0]
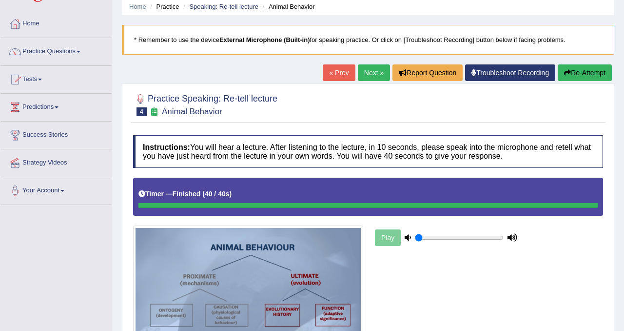
click at [366, 70] on link "Next »" at bounding box center [374, 72] width 32 height 17
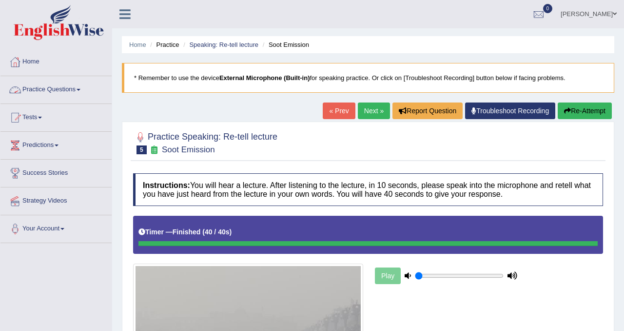
click at [50, 91] on link "Practice Questions" at bounding box center [55, 88] width 111 height 24
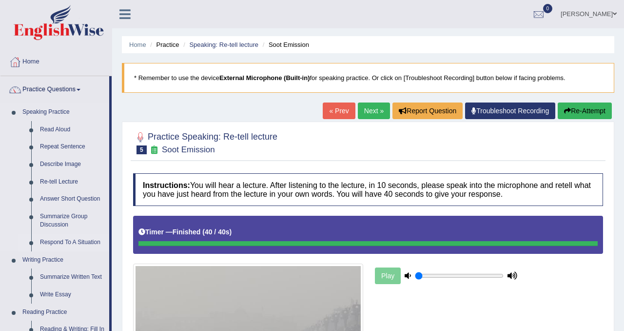
click at [69, 240] on link "Respond To A Situation" at bounding box center [73, 243] width 74 height 18
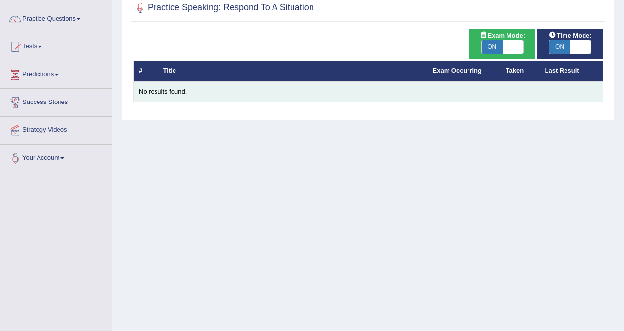
scroll to position [68, 0]
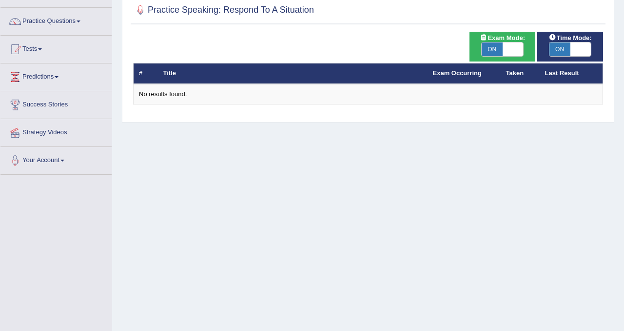
click at [500, 46] on span "ON" at bounding box center [492, 49] width 21 height 14
checkbox input "false"
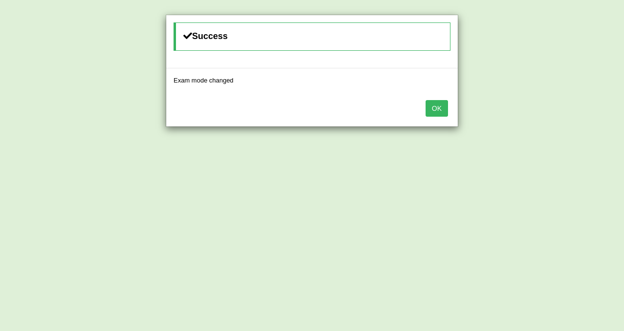
click at [439, 109] on button "OK" at bounding box center [437, 108] width 22 height 17
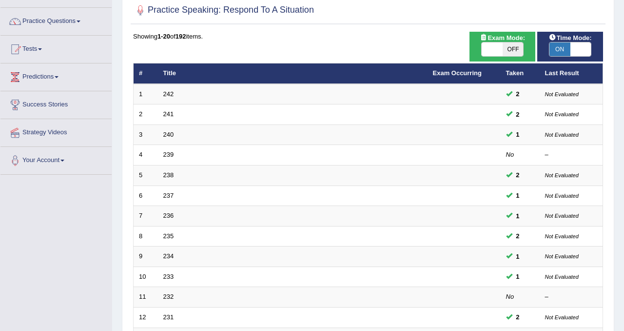
click at [514, 43] on span "OFF" at bounding box center [513, 49] width 21 height 14
checkbox input "true"
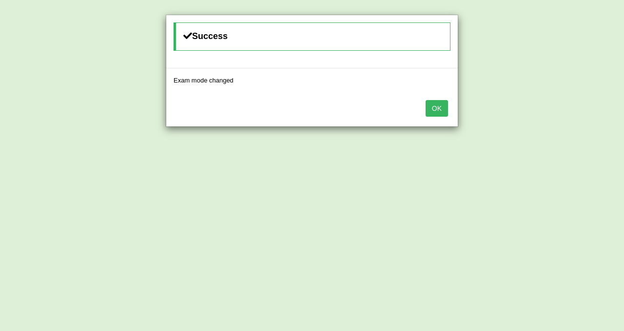
click at [439, 112] on button "OK" at bounding box center [437, 108] width 22 height 17
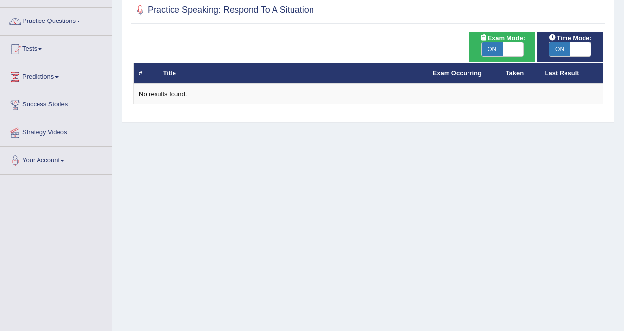
click at [567, 44] on span "ON" at bounding box center [560, 49] width 21 height 14
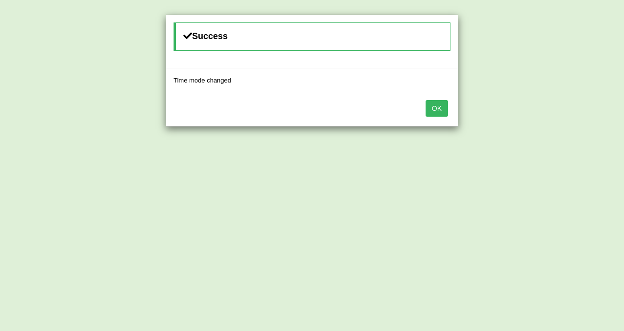
click at [431, 111] on button "OK" at bounding box center [437, 108] width 22 height 17
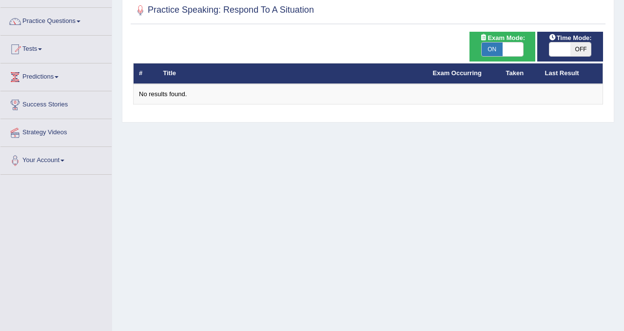
click at [575, 51] on span "OFF" at bounding box center [581, 49] width 21 height 14
checkbox input "true"
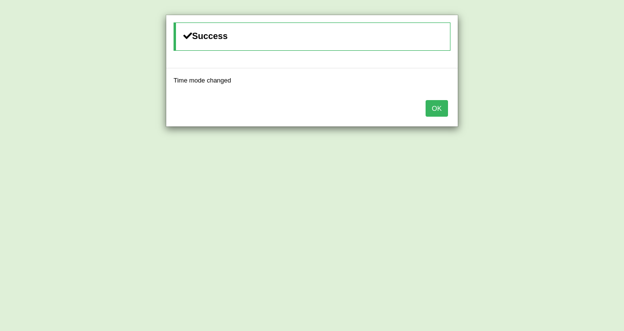
click at [435, 108] on button "OK" at bounding box center [437, 108] width 22 height 17
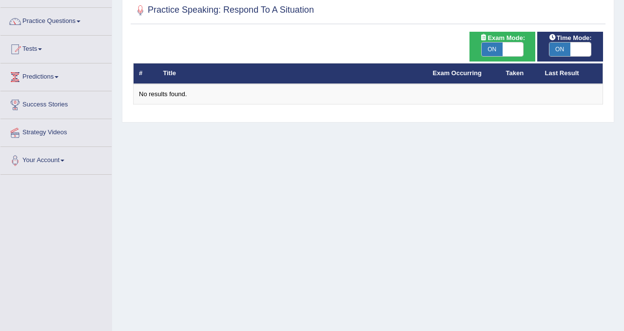
click at [498, 52] on span "ON" at bounding box center [492, 49] width 21 height 14
checkbox input "false"
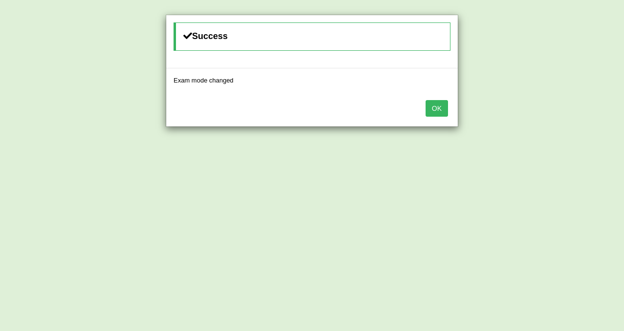
click at [443, 108] on button "OK" at bounding box center [437, 108] width 22 height 17
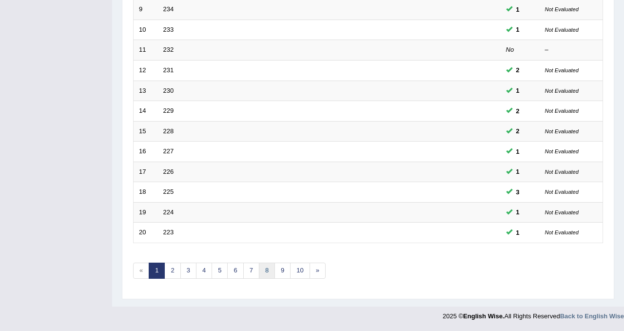
click at [266, 276] on link "8" at bounding box center [267, 270] width 16 height 16
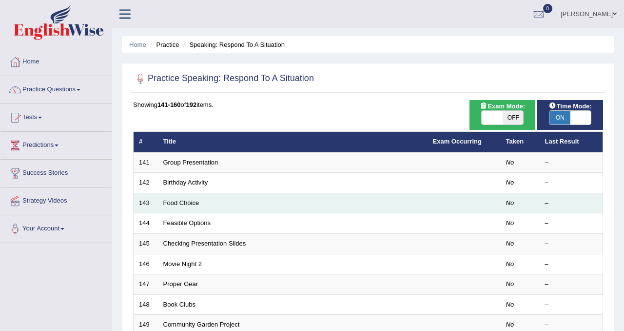
click at [210, 206] on td "Food Choice" at bounding box center [293, 203] width 270 height 20
click at [200, 203] on td "Food Choice" at bounding box center [293, 203] width 270 height 20
click at [180, 207] on td "Food Choice" at bounding box center [293, 203] width 270 height 20
click at [180, 201] on link "Food Choice" at bounding box center [181, 202] width 36 height 7
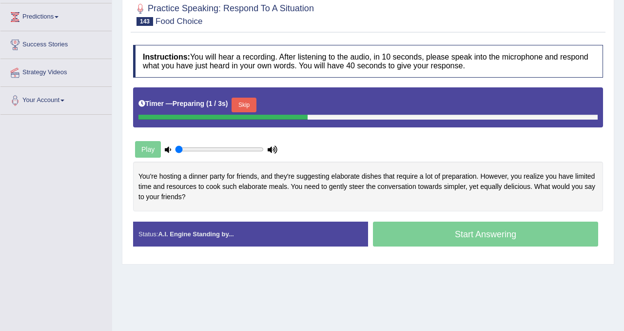
scroll to position [133, 0]
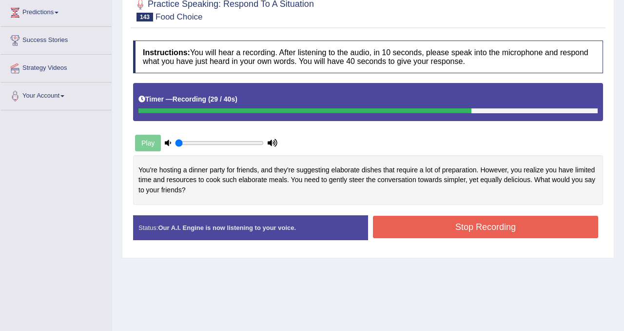
click at [525, 222] on button "Stop Recording" at bounding box center [485, 227] width 225 height 22
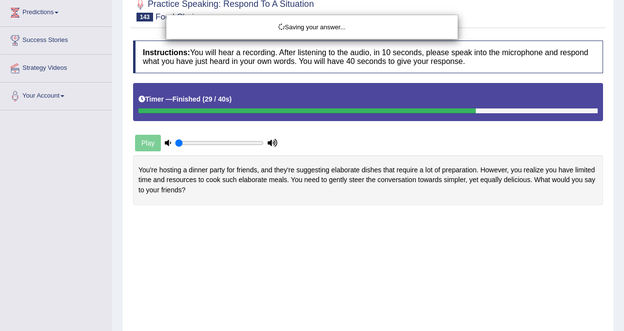
drag, startPoint x: 525, startPoint y: 222, endPoint x: 410, endPoint y: 231, distance: 115.9
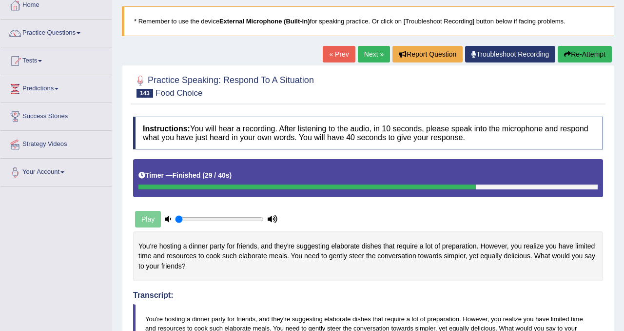
scroll to position [55, 0]
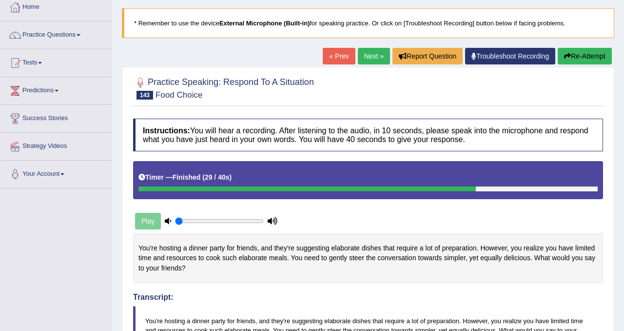
drag, startPoint x: 388, startPoint y: 229, endPoint x: 330, endPoint y: 128, distance: 116.0
click at [572, 52] on button "Re-Attempt" at bounding box center [585, 56] width 54 height 17
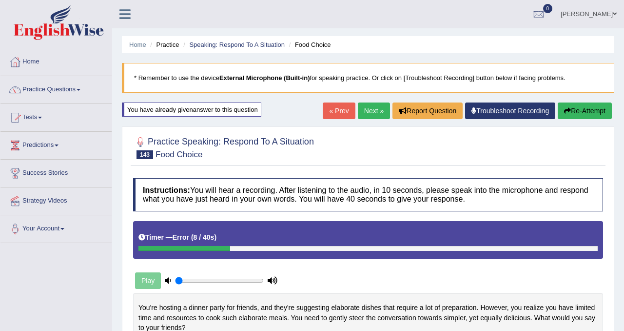
click at [583, 108] on button "Re-Attempt" at bounding box center [585, 110] width 54 height 17
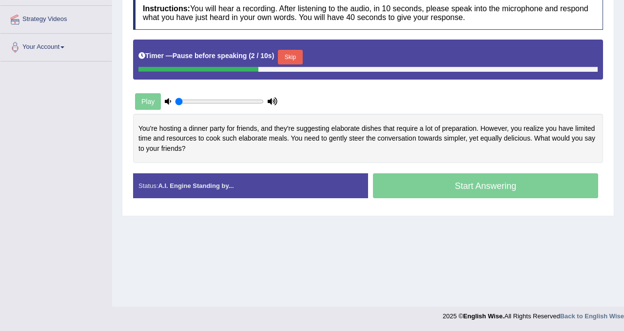
click at [295, 58] on button "Skip" at bounding box center [290, 57] width 24 height 15
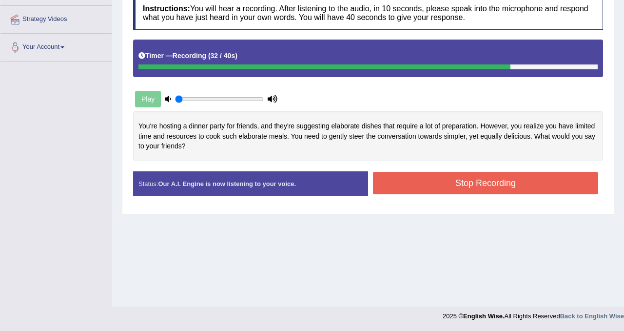
click at [492, 180] on button "Stop Recording" at bounding box center [485, 183] width 225 height 22
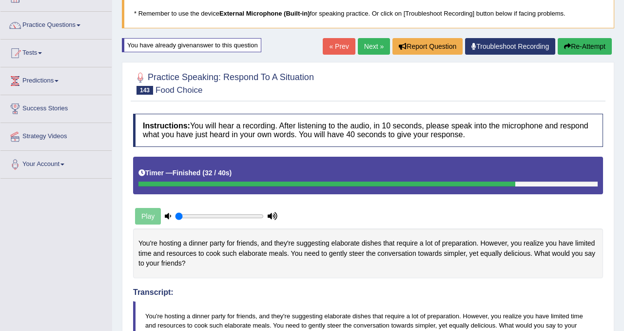
scroll to position [33, 0]
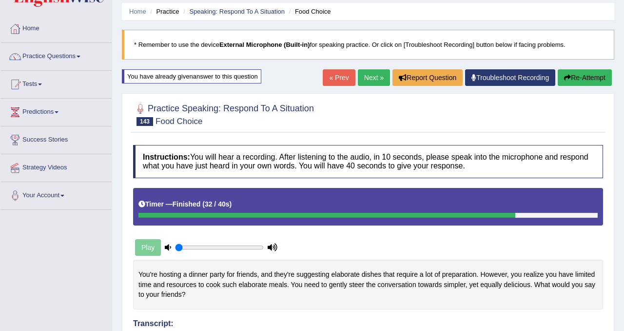
click at [592, 75] on button "Re-Attempt" at bounding box center [585, 77] width 54 height 17
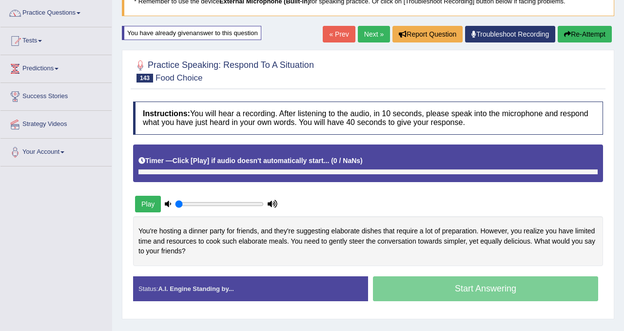
scroll to position [74, 0]
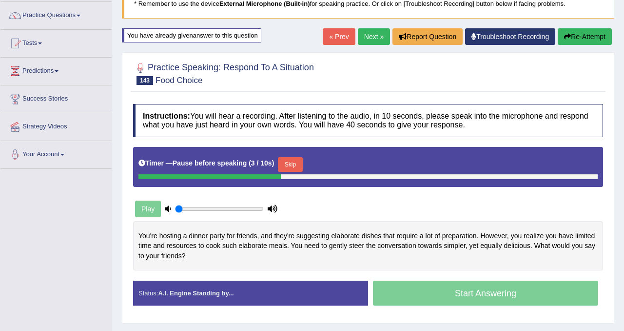
click at [299, 160] on button "Skip" at bounding box center [290, 164] width 24 height 15
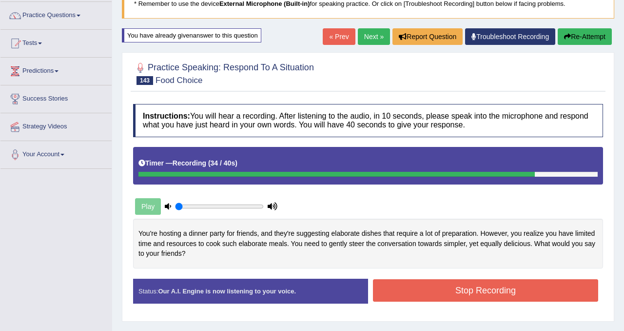
click at [562, 301] on button "Stop Recording" at bounding box center [485, 290] width 225 height 22
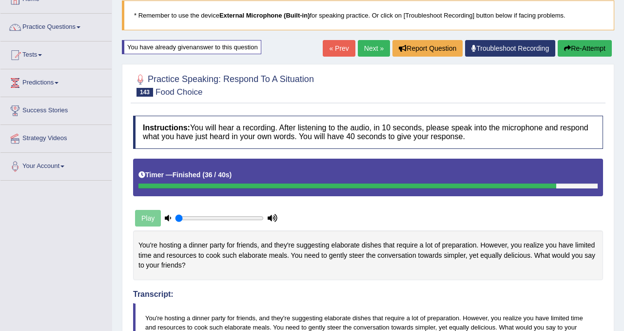
scroll to position [0, 0]
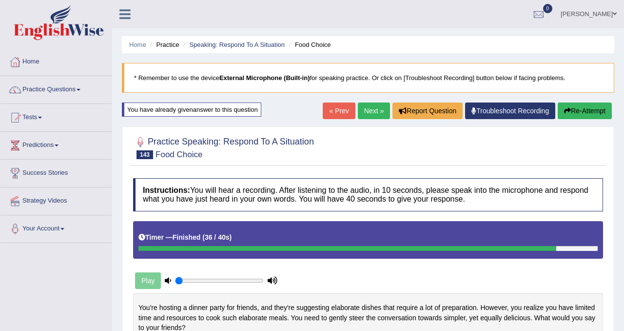
click at [577, 105] on button "Re-Attempt" at bounding box center [585, 110] width 54 height 17
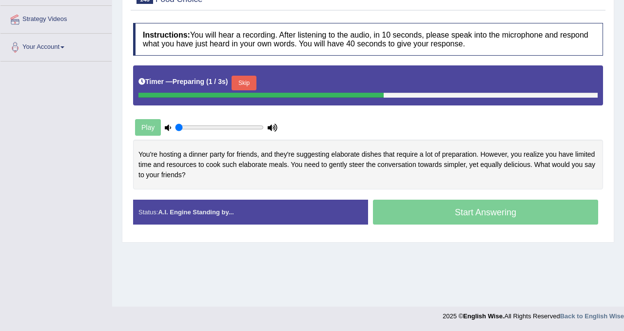
scroll to position [169, 0]
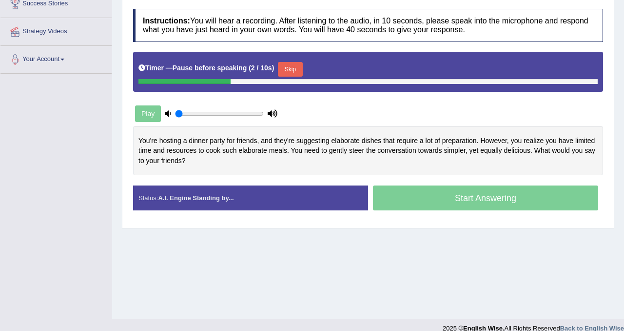
click at [302, 66] on button "Skip" at bounding box center [290, 69] width 24 height 15
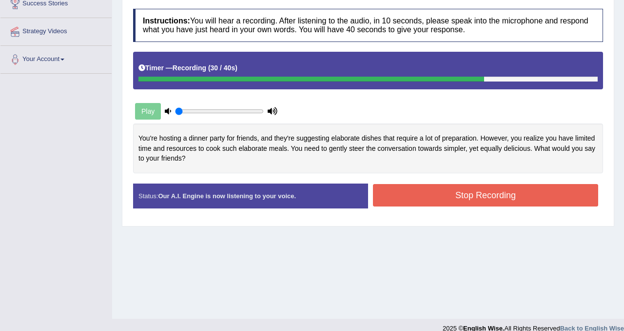
click at [511, 202] on button "Stop Recording" at bounding box center [485, 195] width 225 height 22
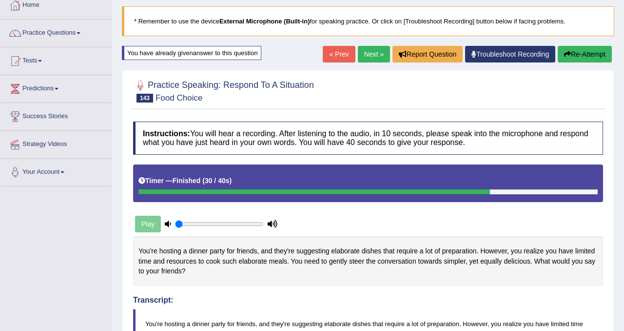
scroll to position [0, 0]
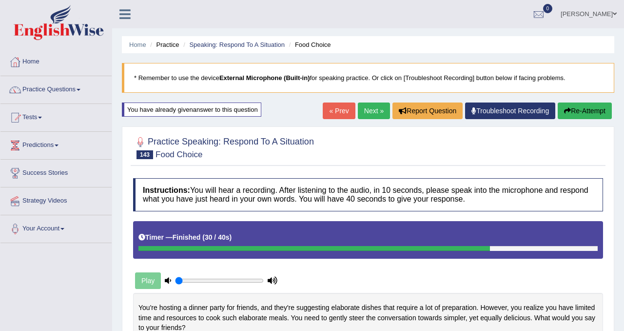
click at [366, 115] on link "Next »" at bounding box center [374, 110] width 32 height 17
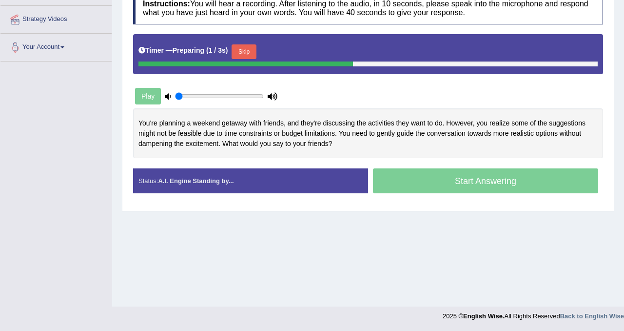
click at [247, 47] on button "Skip" at bounding box center [244, 51] width 24 height 15
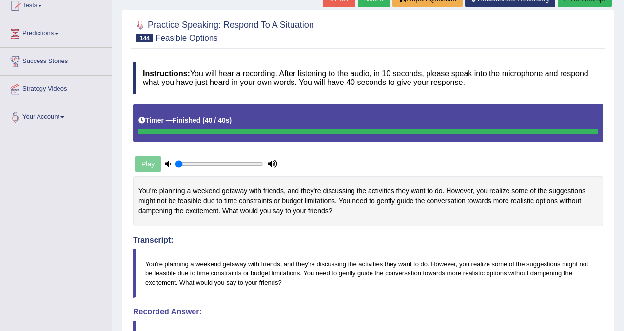
scroll to position [58, 0]
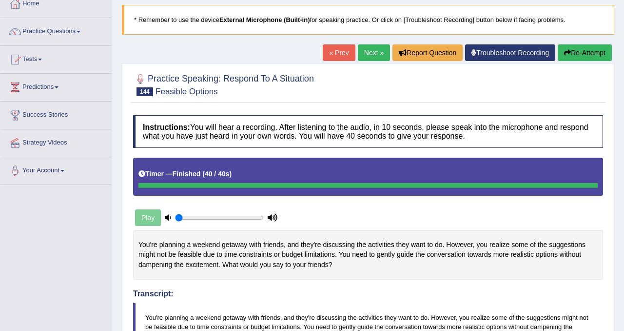
click at [362, 51] on link "Next »" at bounding box center [374, 52] width 32 height 17
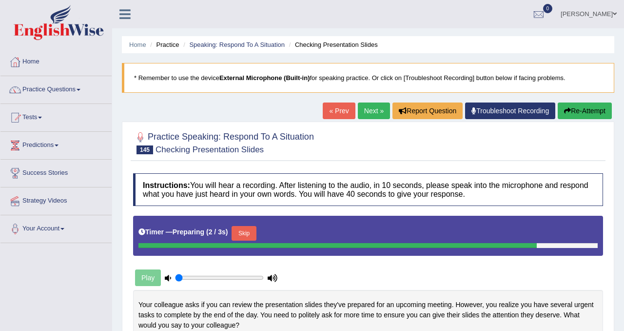
click at [248, 231] on button "Skip" at bounding box center [244, 233] width 24 height 15
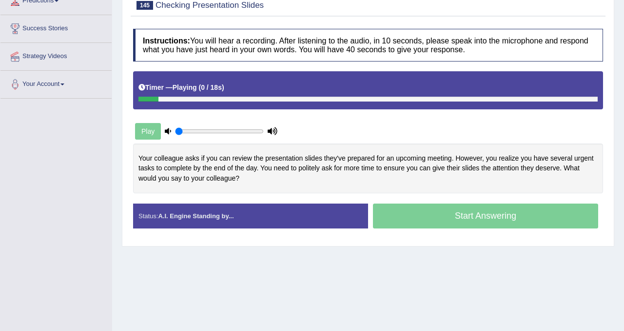
scroll to position [154, 0]
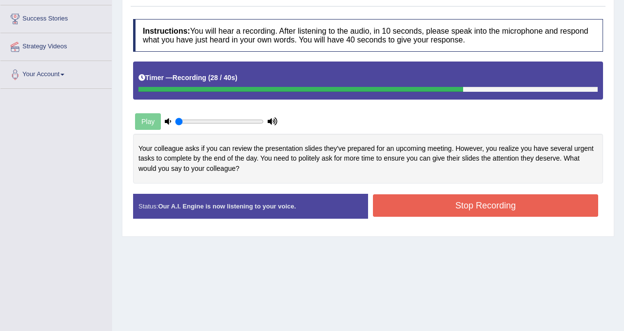
click at [492, 205] on button "Stop Recording" at bounding box center [485, 205] width 225 height 22
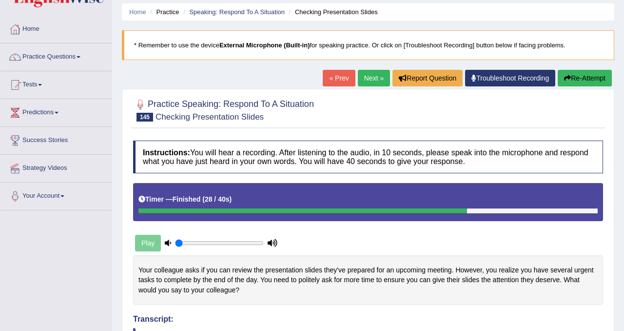
scroll to position [20, 0]
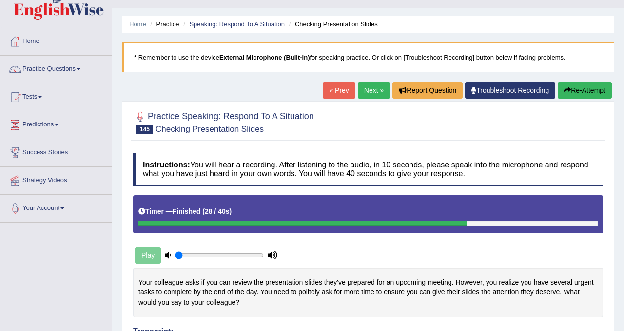
click at [364, 92] on link "Next »" at bounding box center [374, 90] width 32 height 17
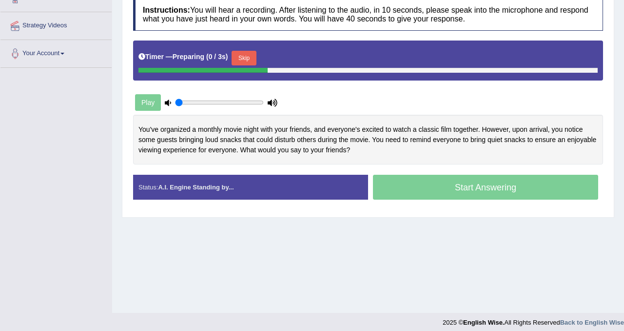
scroll to position [175, 0]
click at [251, 50] on div "Timer — Preparing ( 2 / 3s ) Skip" at bounding box center [368, 58] width 459 height 20
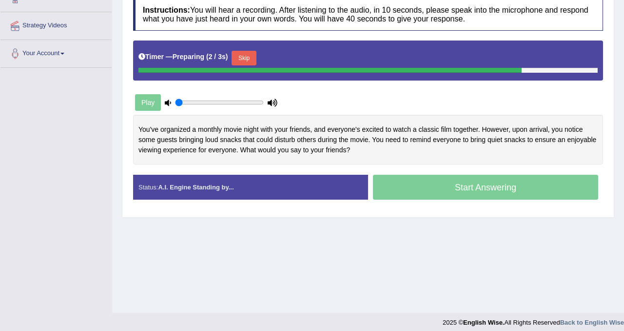
click at [251, 55] on button "Skip" at bounding box center [244, 58] width 24 height 15
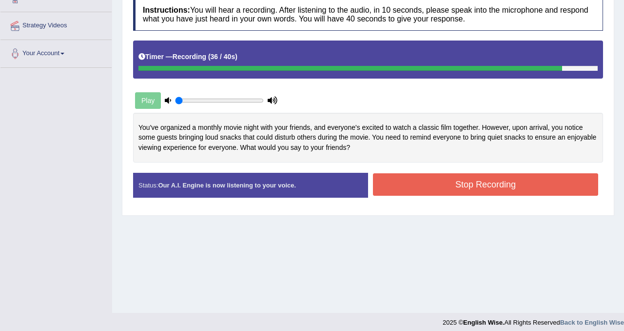
click at [470, 172] on div "Created with Highcharts 7.1.2 Too low Too high Time Pitch meter: 0 10 20 30 40 …" at bounding box center [368, 143] width 480 height 60
click at [468, 187] on button "Stop Recording" at bounding box center [485, 184] width 225 height 22
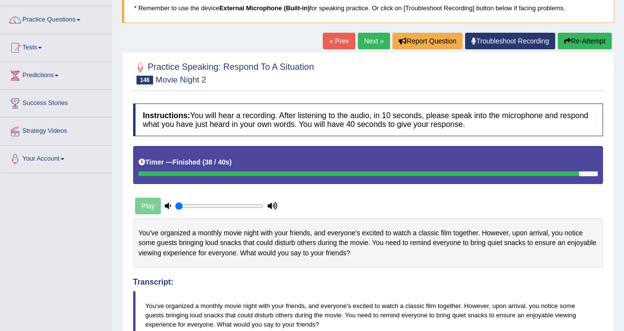
scroll to position [56, 0]
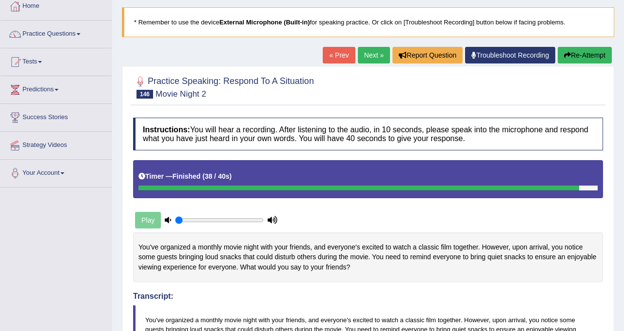
click at [590, 58] on button "Re-Attempt" at bounding box center [585, 55] width 54 height 17
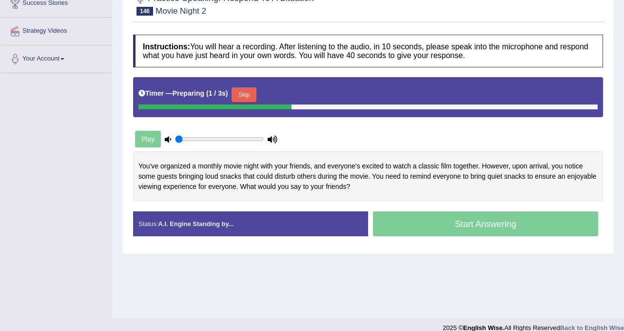
scroll to position [178, 0]
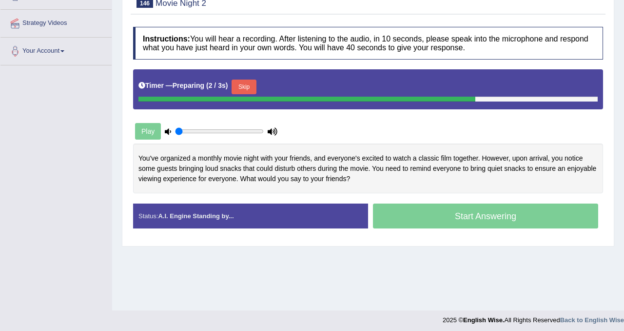
click at [247, 86] on button "Skip" at bounding box center [244, 87] width 24 height 15
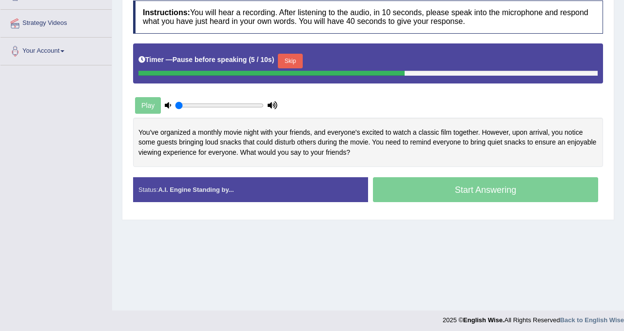
click at [293, 62] on button "Skip" at bounding box center [290, 61] width 24 height 15
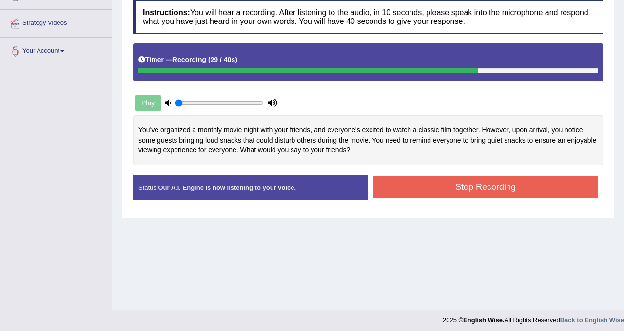
click at [457, 185] on button "Stop Recording" at bounding box center [485, 187] width 225 height 22
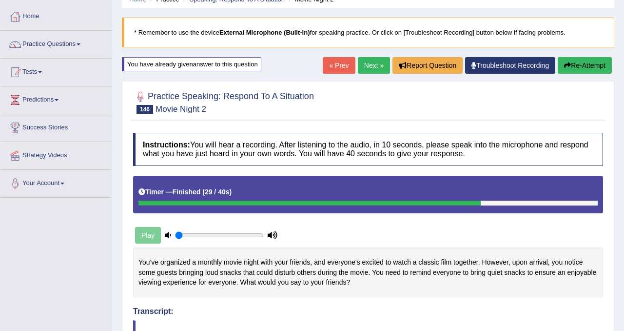
scroll to position [0, 0]
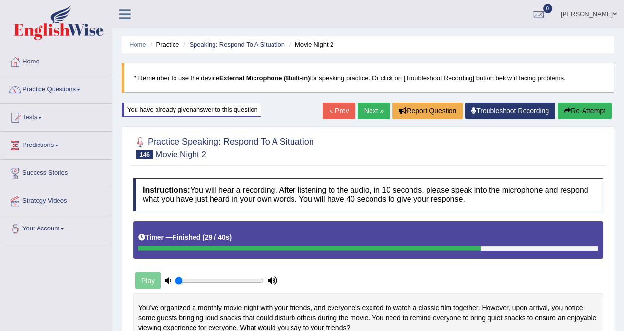
click at [367, 111] on link "Next »" at bounding box center [374, 110] width 32 height 17
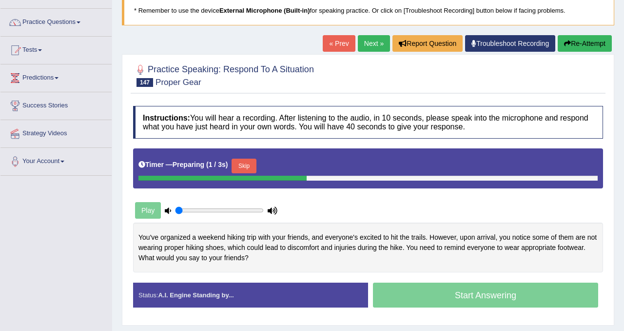
scroll to position [101, 0]
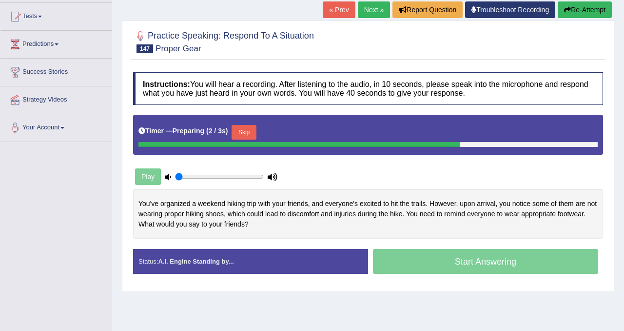
click at [246, 131] on button "Skip" at bounding box center [244, 132] width 24 height 15
click at [293, 130] on button "Skip" at bounding box center [290, 132] width 24 height 15
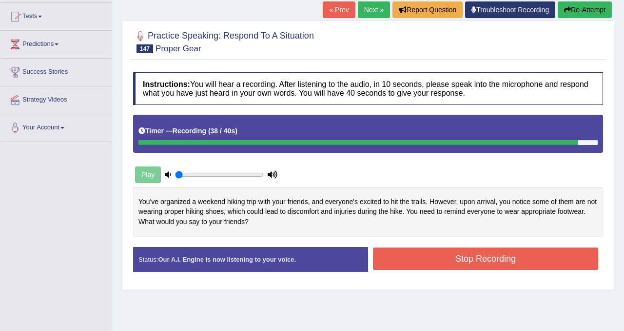
click at [528, 252] on button "Stop Recording" at bounding box center [485, 258] width 225 height 22
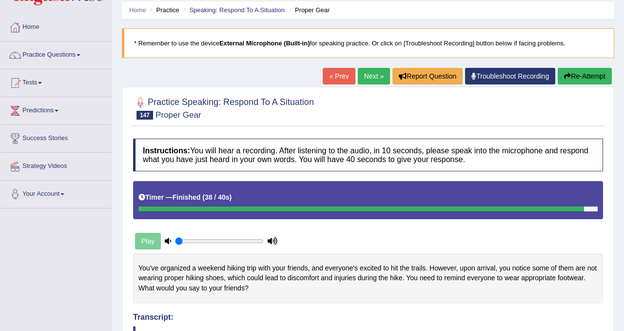
scroll to position [31, 0]
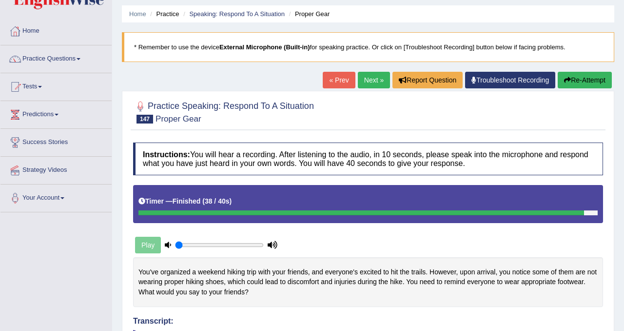
click at [571, 81] on button "Re-Attempt" at bounding box center [585, 80] width 54 height 17
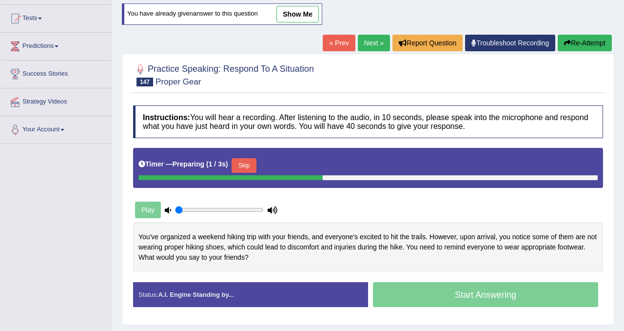
scroll to position [100, 0]
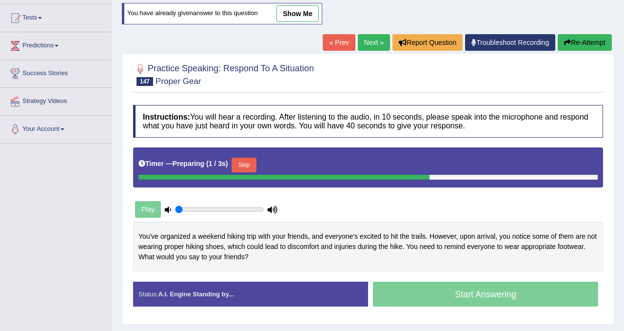
click at [244, 167] on button "Skip" at bounding box center [244, 165] width 24 height 15
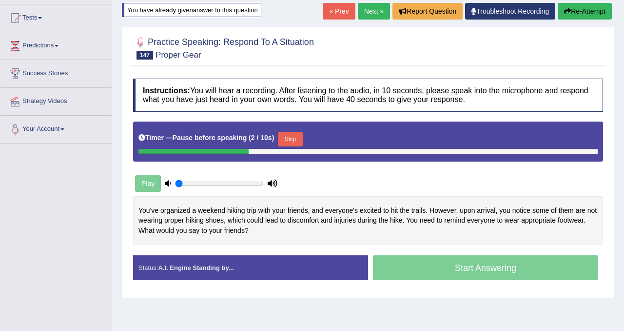
click at [299, 139] on button "Skip" at bounding box center [290, 139] width 24 height 15
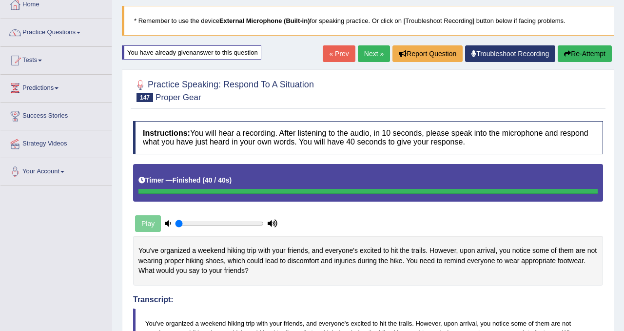
scroll to position [0, 0]
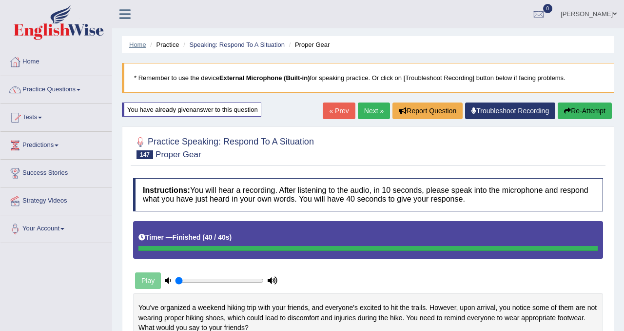
click at [138, 41] on link "Home" at bounding box center [137, 44] width 17 height 7
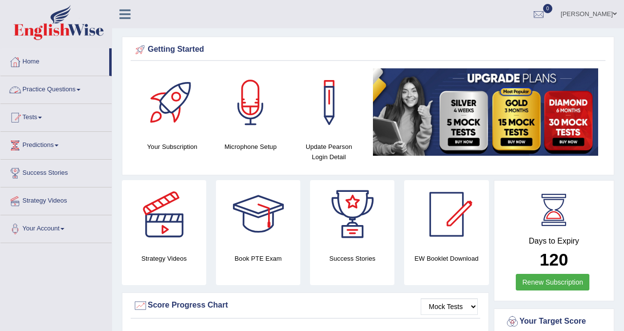
click at [43, 93] on link "Practice Questions" at bounding box center [55, 88] width 111 height 24
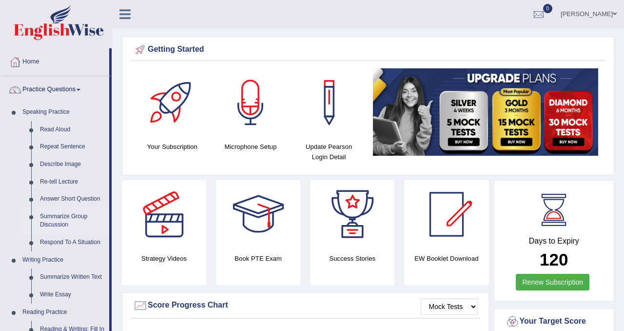
click at [64, 220] on link "Summarize Group Discussion" at bounding box center [73, 221] width 74 height 26
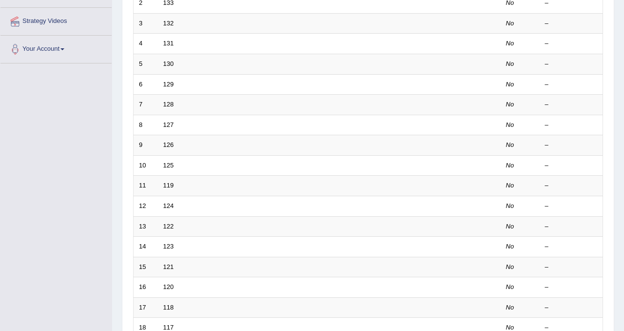
scroll to position [183, 0]
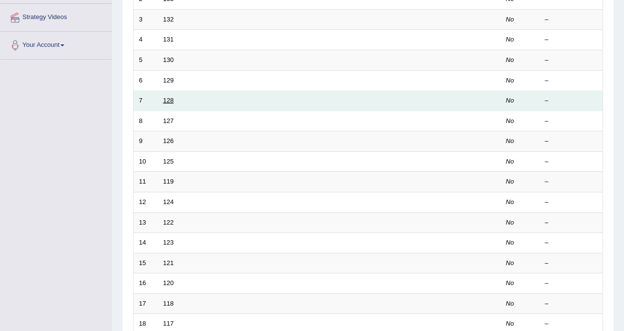
click at [171, 103] on link "128" at bounding box center [168, 100] width 11 height 7
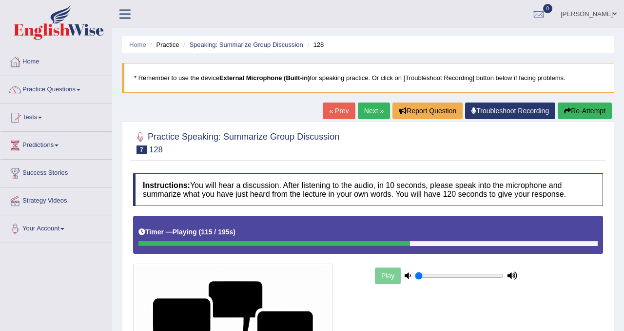
click at [171, 103] on div "Home Practice Speaking: Summarize Group Discussion 128 * Remember to use the de…" at bounding box center [368, 257] width 512 height 514
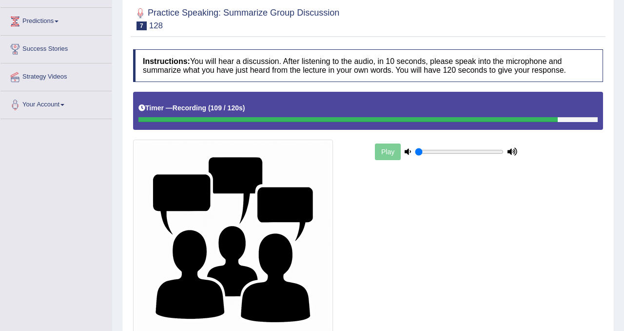
scroll to position [208, 0]
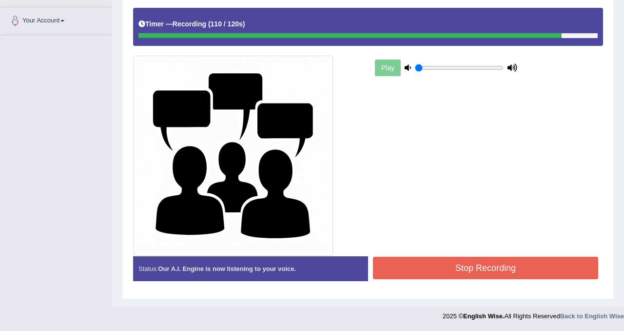
click at [418, 268] on button "Stop Recording" at bounding box center [485, 268] width 225 height 22
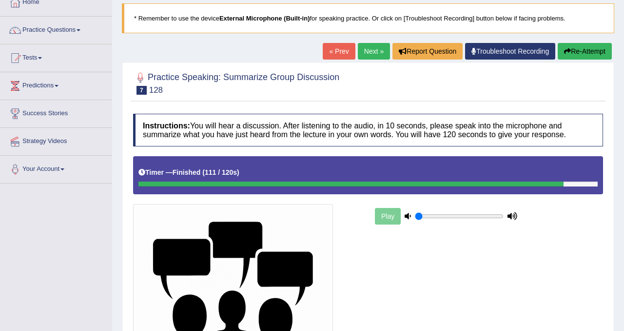
scroll to position [0, 0]
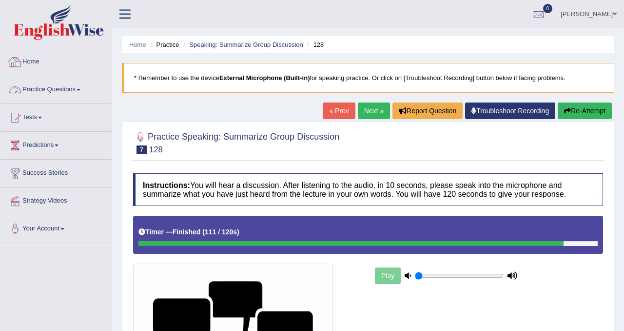
click at [61, 90] on link "Practice Questions" at bounding box center [55, 88] width 111 height 24
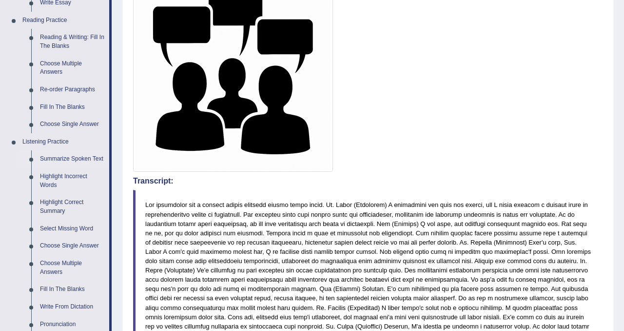
scroll to position [353, 0]
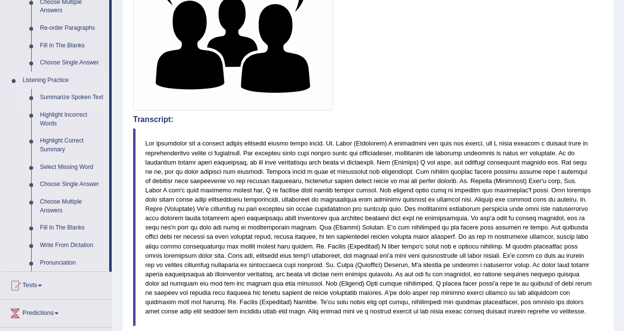
click at [64, 102] on link "Summarize Spoken Text" at bounding box center [73, 98] width 74 height 18
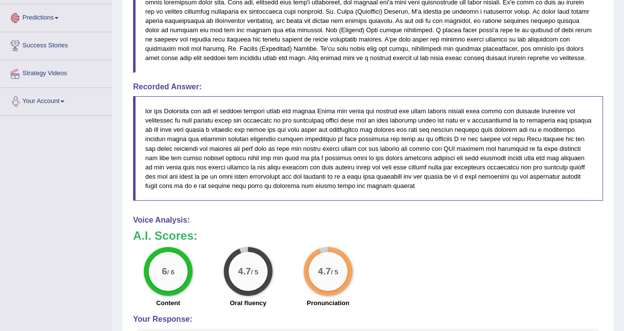
scroll to position [643, 0]
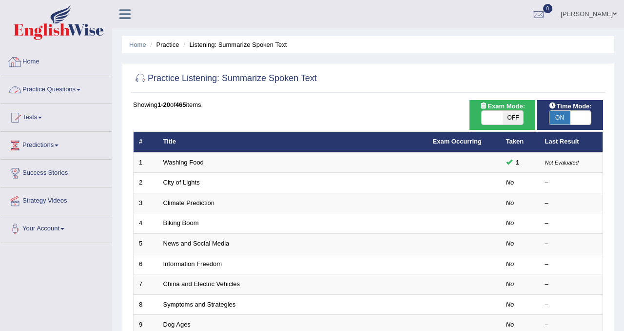
click at [67, 91] on link "Practice Questions" at bounding box center [55, 88] width 111 height 24
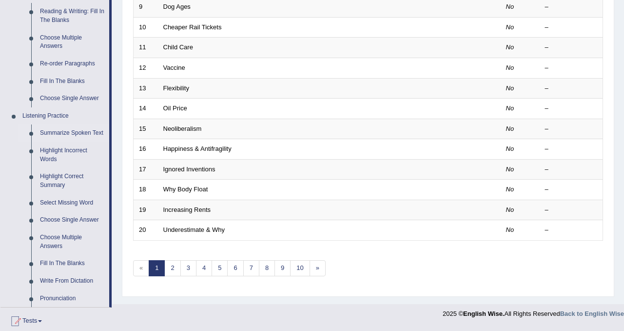
scroll to position [366, 0]
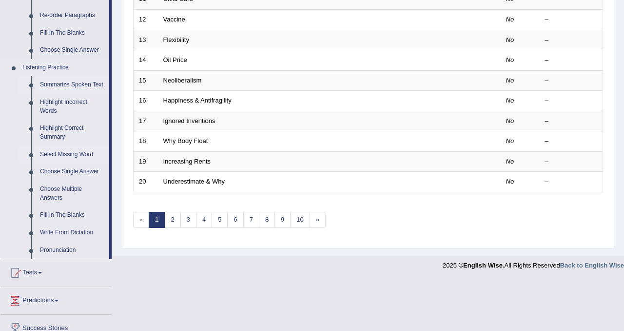
click at [76, 160] on link "Select Missing Word" at bounding box center [73, 155] width 74 height 18
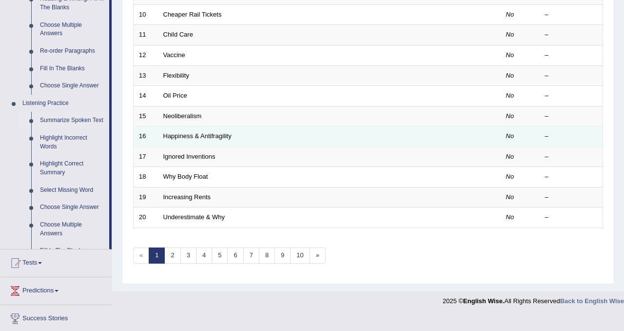
scroll to position [315, 0]
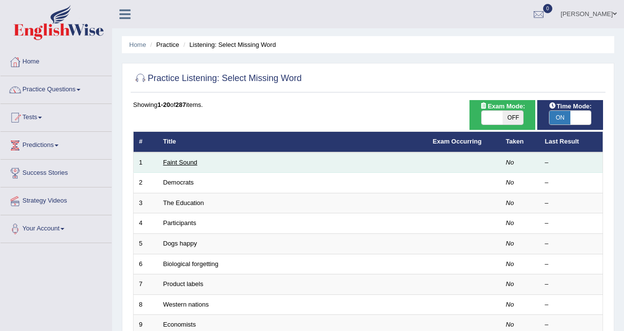
click at [190, 166] on link "Faint Sound" at bounding box center [180, 162] width 34 height 7
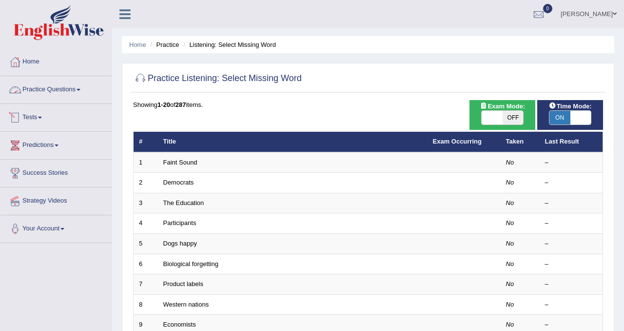
click at [68, 92] on link "Practice Questions" at bounding box center [55, 88] width 111 height 24
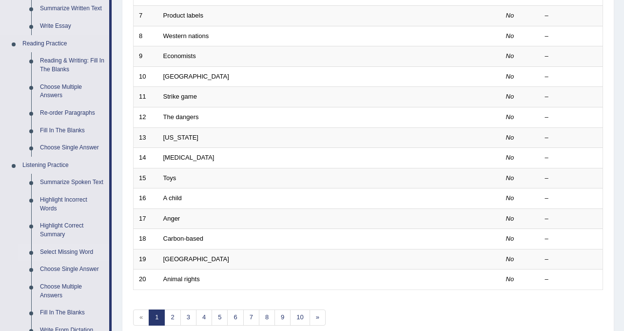
scroll to position [271, 0]
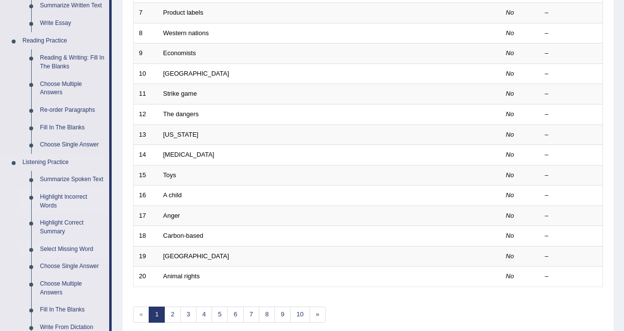
click at [67, 208] on link "Highlight Incorrect Words" at bounding box center [73, 201] width 74 height 26
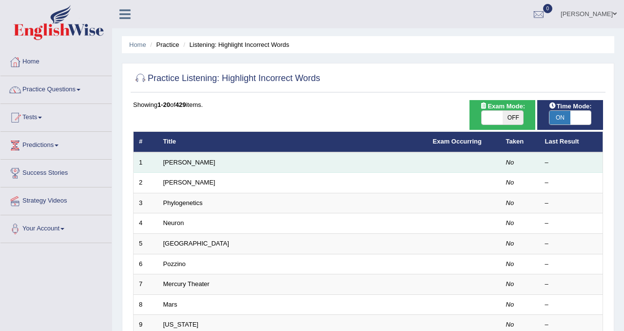
click at [176, 167] on td "Harold" at bounding box center [293, 162] width 270 height 20
click at [175, 165] on link "[PERSON_NAME]" at bounding box center [189, 162] width 52 height 7
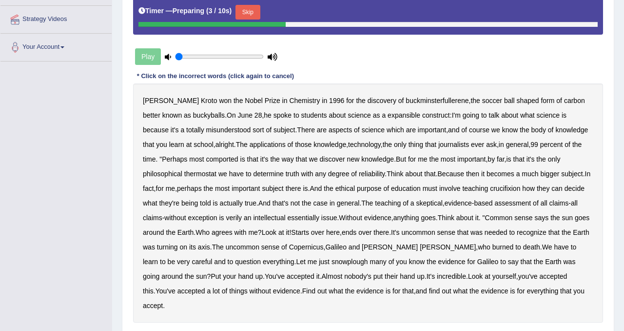
click at [243, 10] on button "Skip" at bounding box center [248, 12] width 24 height 15
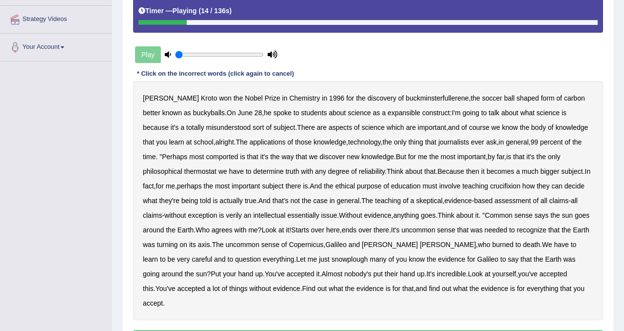
click at [398, 114] on b "expansible" at bounding box center [404, 113] width 33 height 8
click at [469, 130] on b "course" at bounding box center [479, 127] width 20 height 8
click at [458, 141] on b "journalists" at bounding box center [454, 142] width 31 height 8
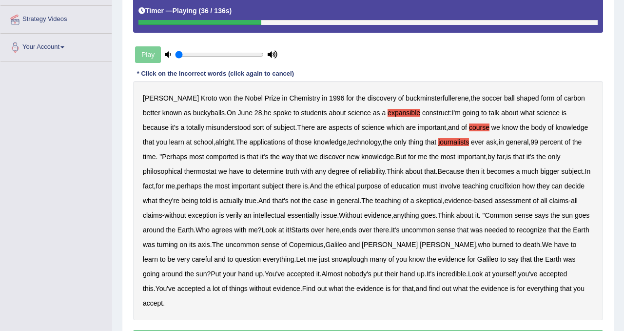
click at [216, 157] on b "comported" at bounding box center [222, 157] width 32 height 8
click at [213, 174] on b "thermostat" at bounding box center [200, 171] width 32 height 8
click at [520, 188] on b "crucifixion" at bounding box center [505, 186] width 30 height 8
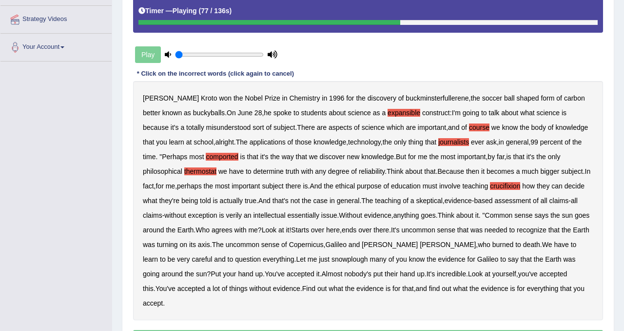
click at [218, 216] on b "exception" at bounding box center [202, 215] width 29 height 8
click at [359, 257] on b "snowplough" at bounding box center [350, 259] width 37 height 8
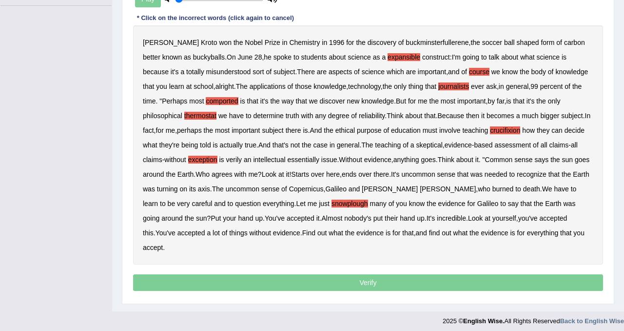
scroll to position [238, 0]
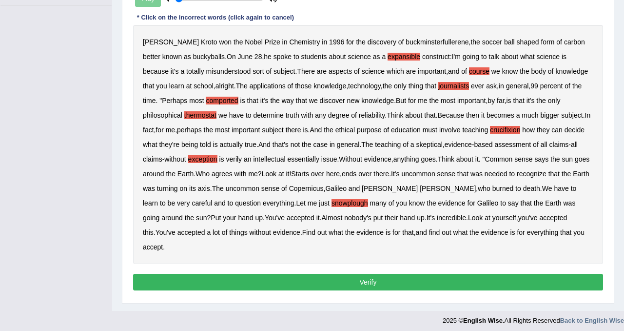
click at [297, 278] on button "Verify" at bounding box center [368, 282] width 470 height 17
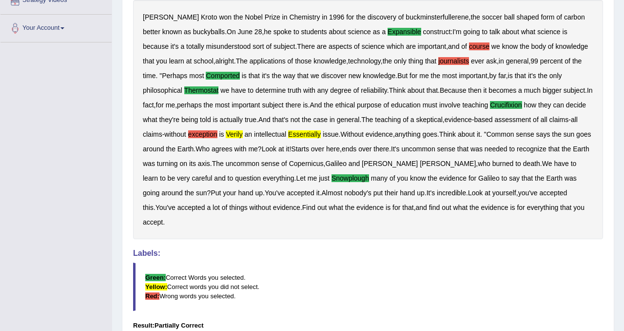
scroll to position [160, 0]
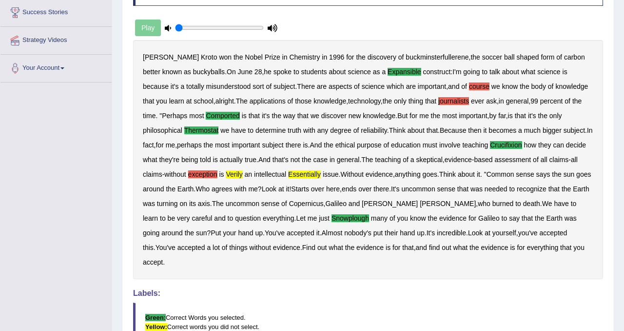
click at [311, 162] on b "the" at bounding box center [306, 160] width 9 height 8
click at [321, 175] on b "essentially" at bounding box center [304, 174] width 33 height 8
click at [242, 174] on b "verily" at bounding box center [234, 174] width 17 height 8
click at [218, 173] on b "exception" at bounding box center [202, 174] width 29 height 8
click at [456, 103] on b "journalists" at bounding box center [454, 101] width 31 height 8
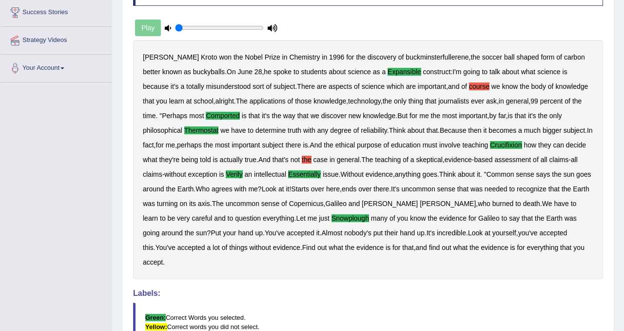
click at [469, 84] on b "course" at bounding box center [479, 86] width 20 height 8
click at [311, 160] on b "the" at bounding box center [306, 160] width 9 height 8
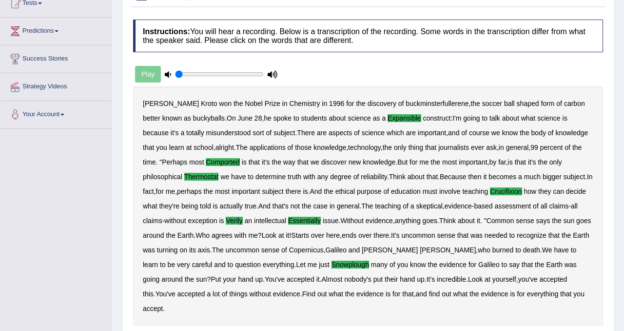
scroll to position [116, 0]
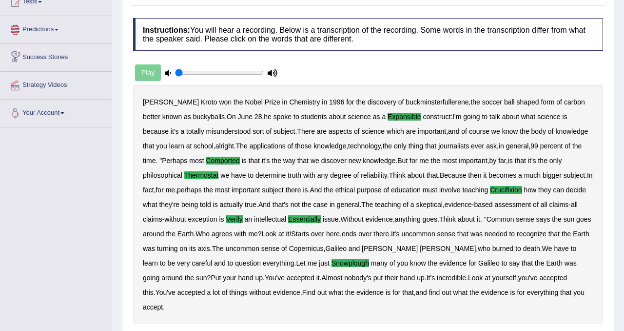
click at [57, 33] on link "Predictions" at bounding box center [55, 28] width 111 height 24
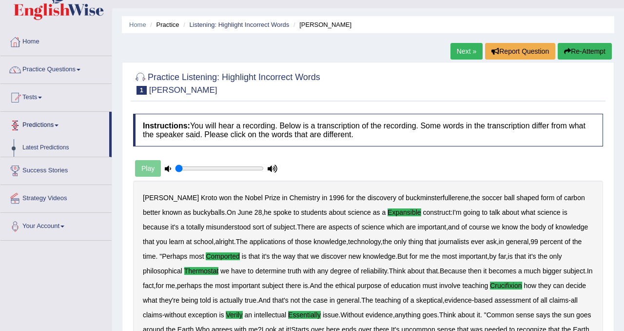
scroll to position [13, 0]
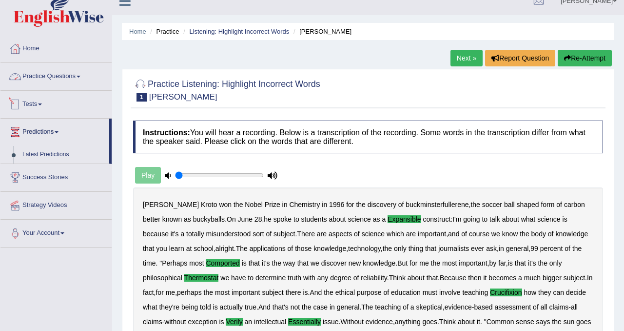
click at [76, 77] on link "Practice Questions" at bounding box center [55, 75] width 111 height 24
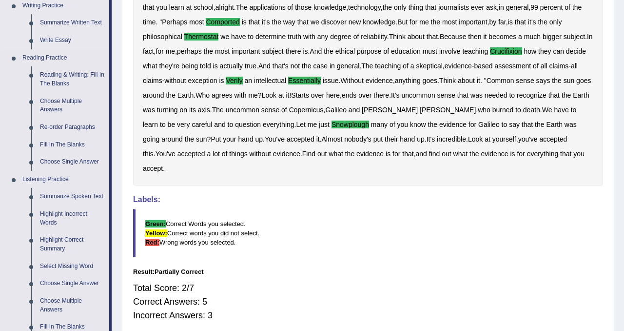
scroll to position [258, 0]
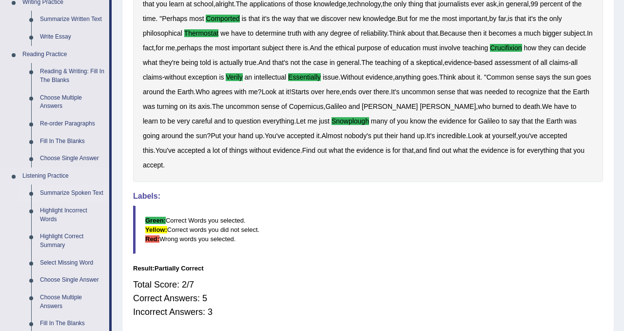
click at [65, 191] on link "Summarize Spoken Text" at bounding box center [73, 193] width 74 height 18
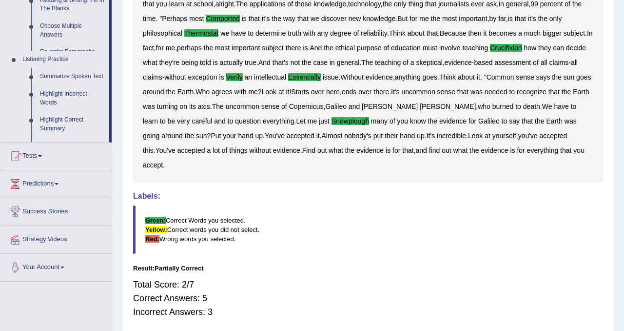
scroll to position [108, 0]
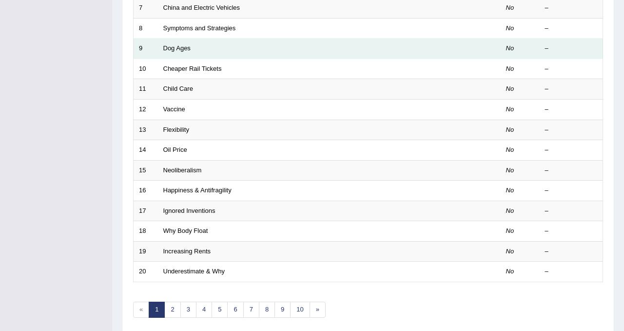
scroll to position [315, 0]
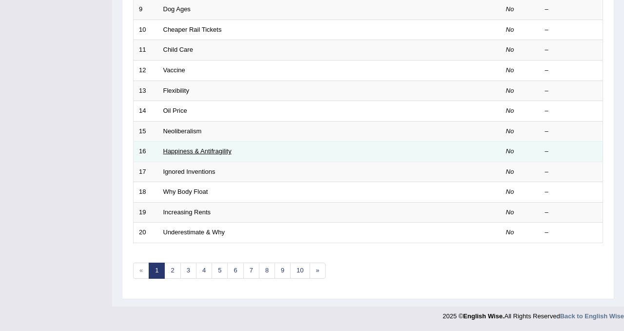
click at [190, 152] on link "Happiness & Antifragility" at bounding box center [197, 150] width 68 height 7
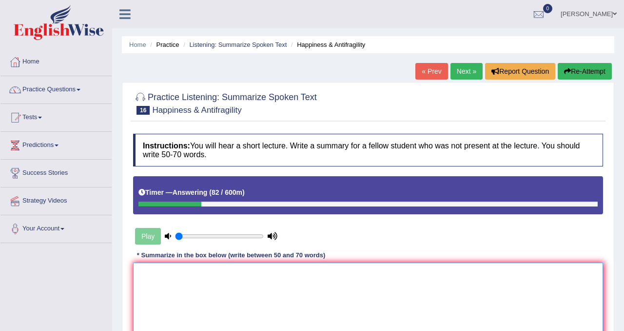
click at [217, 286] on textarea at bounding box center [368, 309] width 470 height 95
click at [176, 272] on textarea "The lecture mainly" at bounding box center [368, 309] width 470 height 95
click at [222, 274] on textarea "The lecture was mainly" at bounding box center [368, 309] width 470 height 95
click at [174, 274] on textarea "The lecture was mainly about the concept." at bounding box center [368, 309] width 470 height 95
click at [289, 283] on textarea "The speaker was mainly about the concept." at bounding box center [368, 309] width 470 height 95
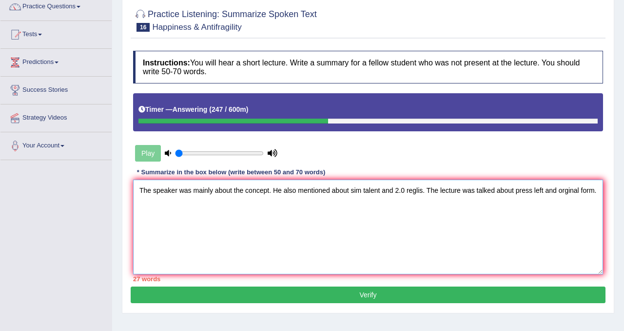
scroll to position [84, 0]
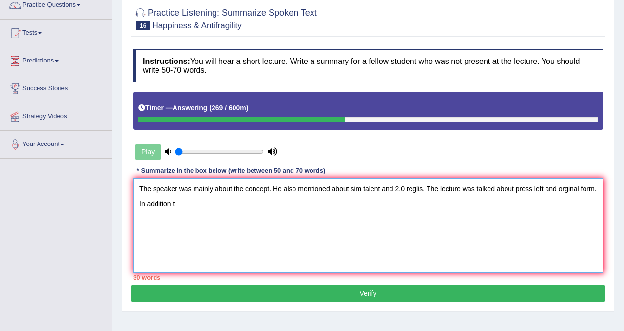
click at [166, 206] on textarea "The speaker was mainly about the concept. He also mentioned about sim talent an…" at bounding box center [368, 225] width 470 height 95
click at [196, 205] on textarea "The speaker was mainly about the concept. He also mentioned about sim talent an…" at bounding box center [368, 225] width 470 height 95
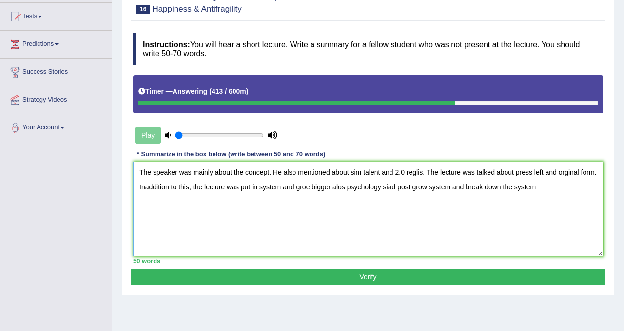
scroll to position [100, 0]
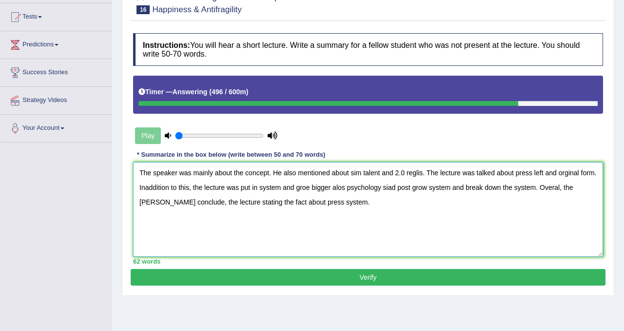
type textarea "The speaker was mainly about the concept. He also mentioned about sim talent an…"
click at [310, 267] on div "Instructions: You will hear a short lecture. Write a summary for a fellow stude…" at bounding box center [368, 148] width 475 height 240
click at [310, 281] on button "Verify" at bounding box center [368, 277] width 475 height 17
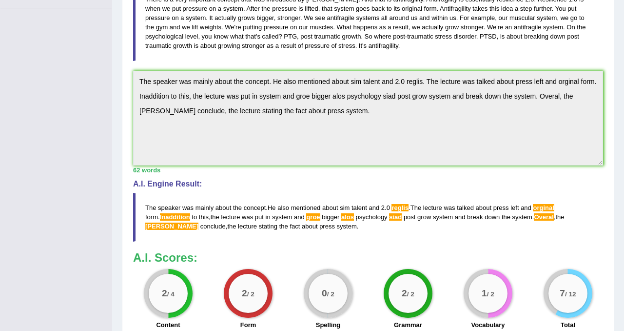
scroll to position [330, 0]
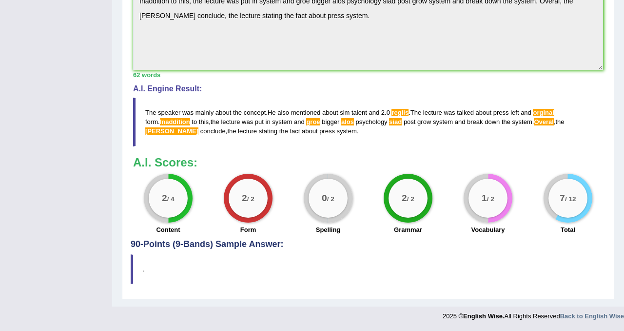
click at [399, 113] on span "reglis" at bounding box center [400, 112] width 17 height 7
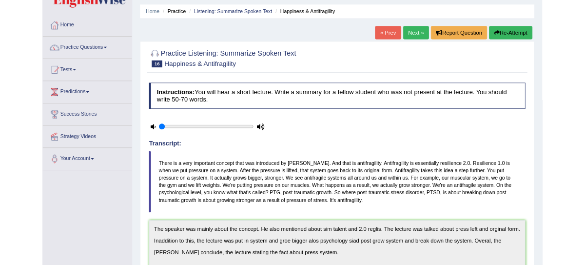
scroll to position [0, 0]
